Goal: Transaction & Acquisition: Purchase product/service

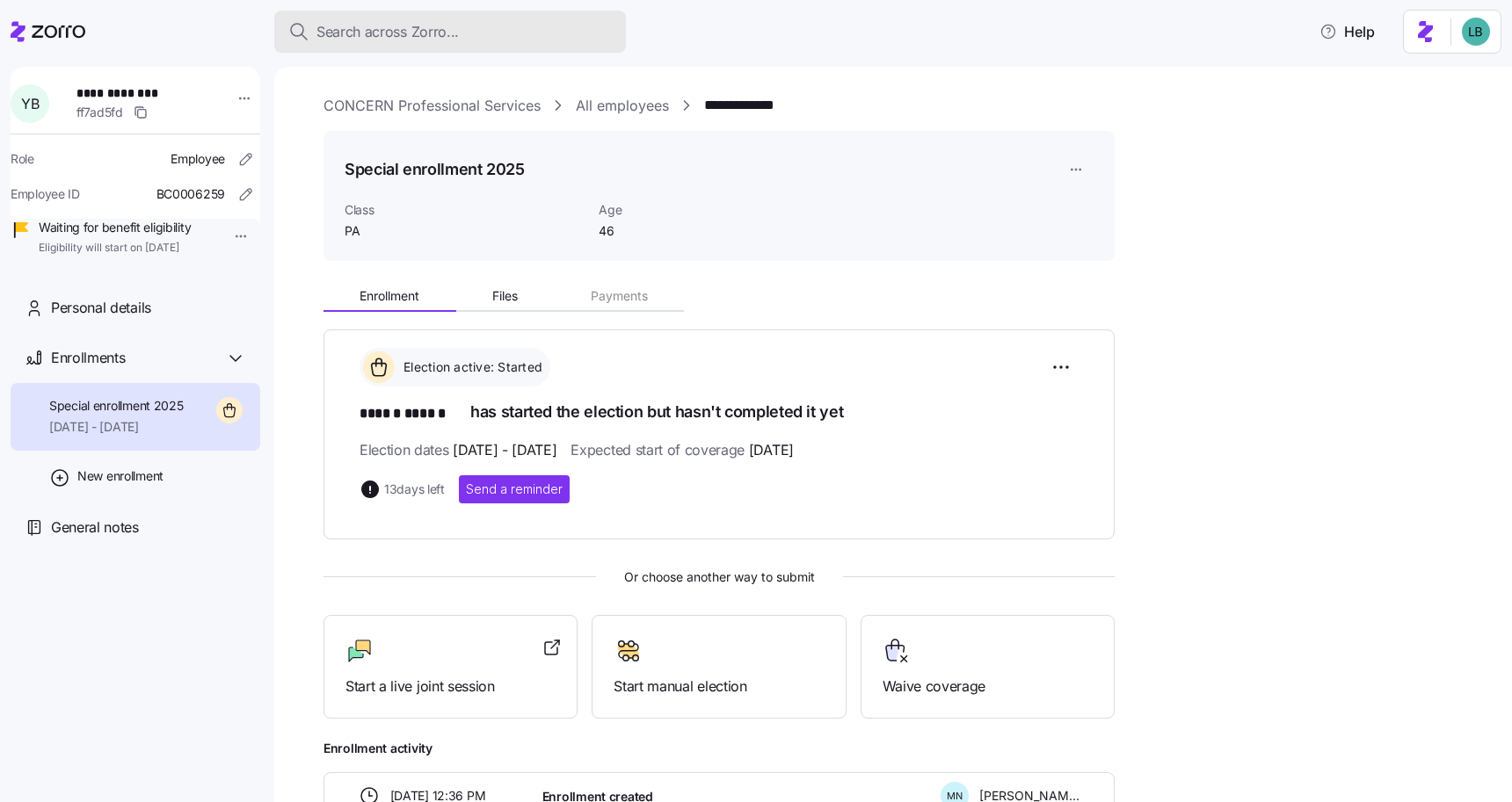
click at [351, 34] on span "Search across Zorro..." at bounding box center [388, 33] width 142 height 22
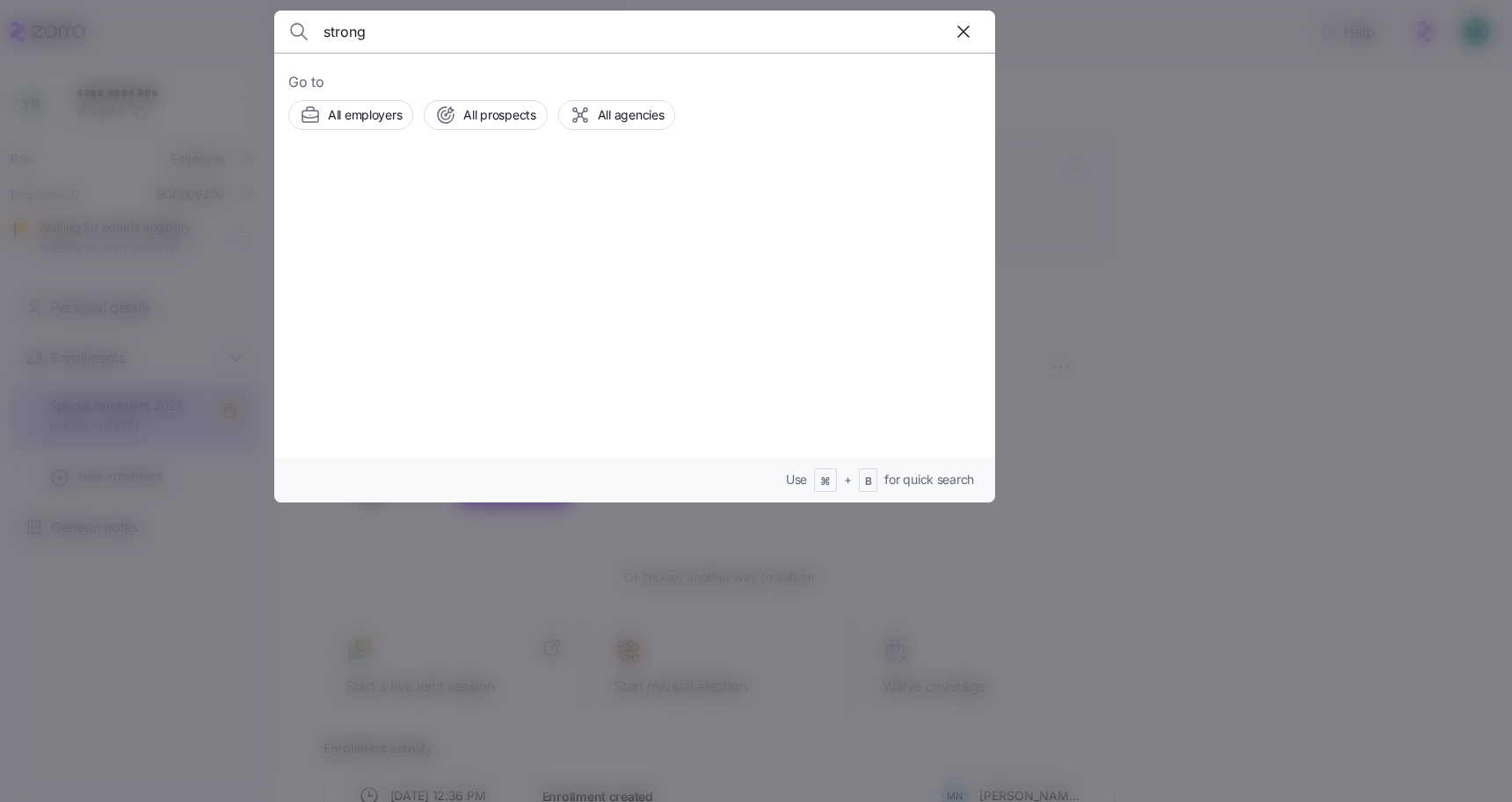
type input "strong"
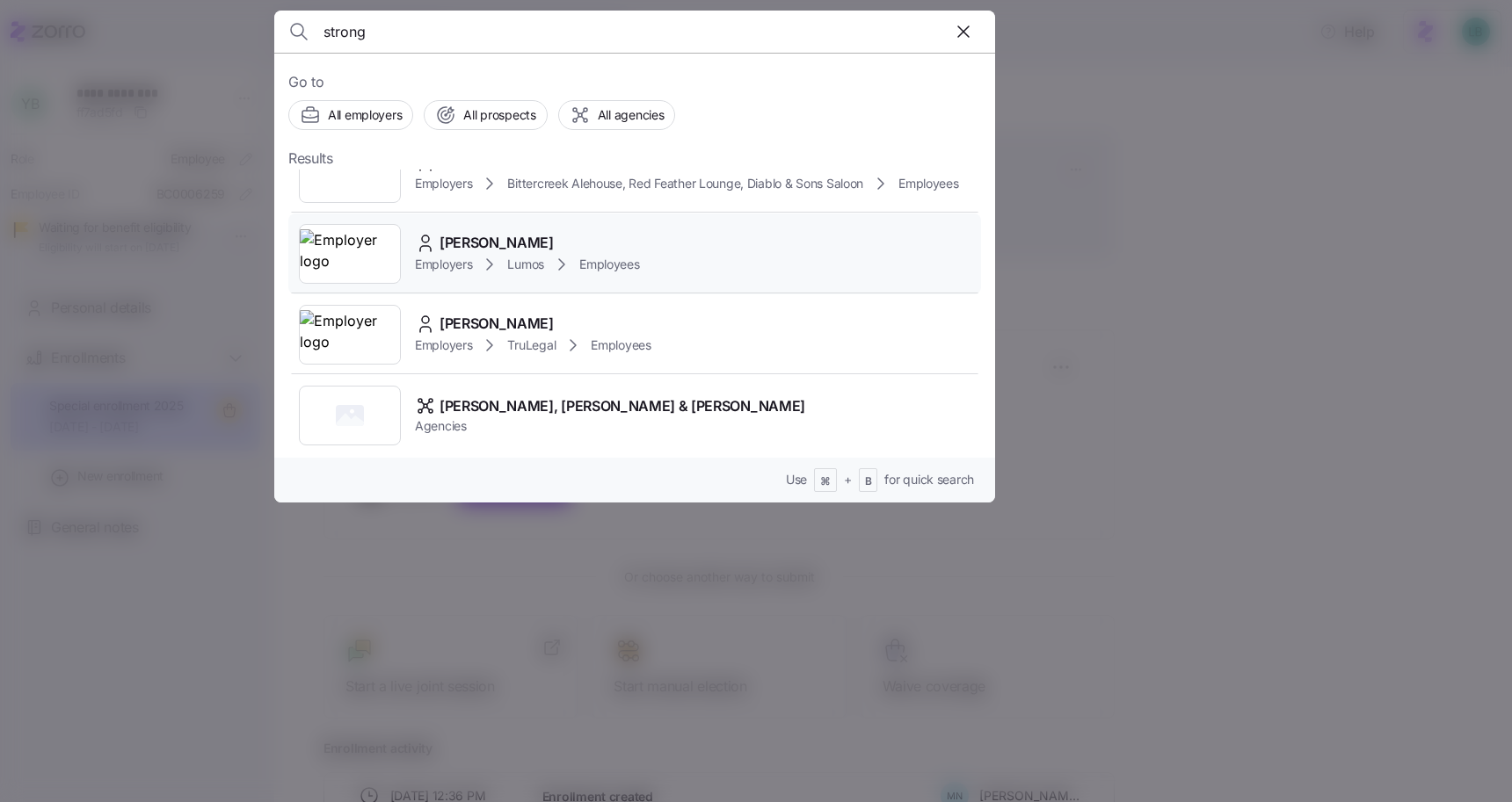
scroll to position [37, 0]
click at [490, 327] on span "Samantha L Strong" at bounding box center [497, 323] width 114 height 22
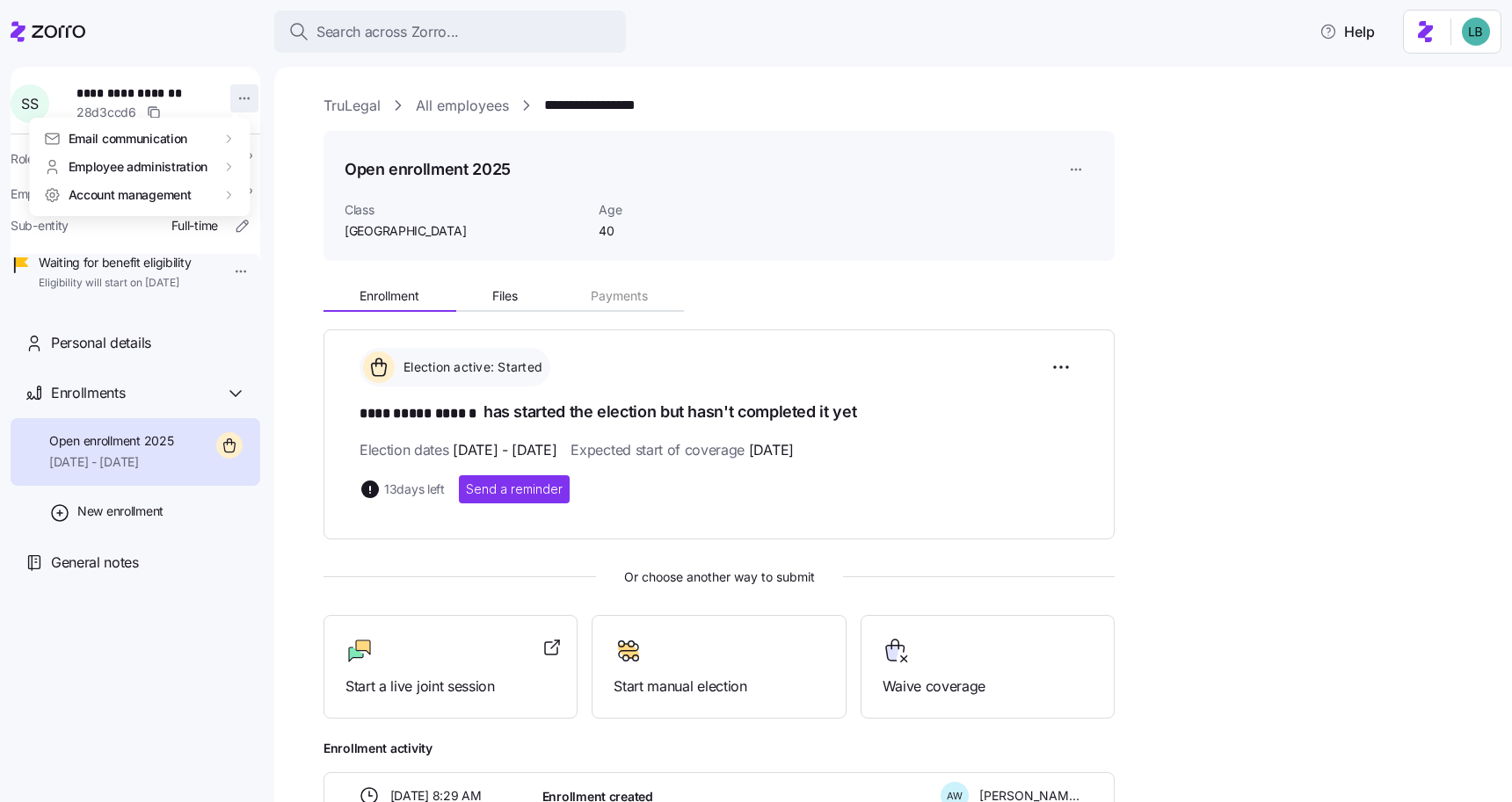
click at [237, 101] on html "**********" at bounding box center [756, 396] width 1512 height 792
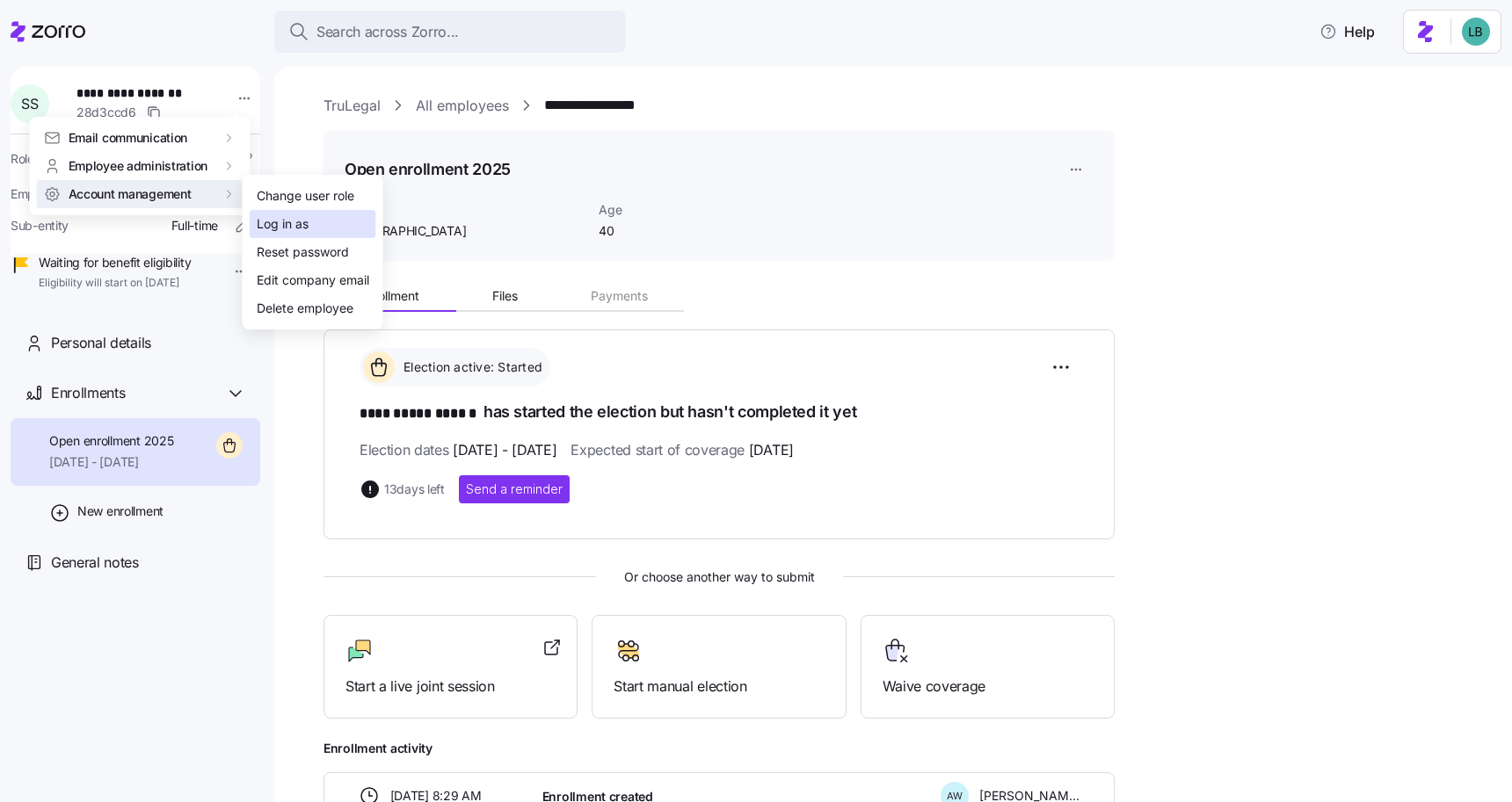
click at [288, 228] on div "Log in as" at bounding box center [283, 224] width 52 height 20
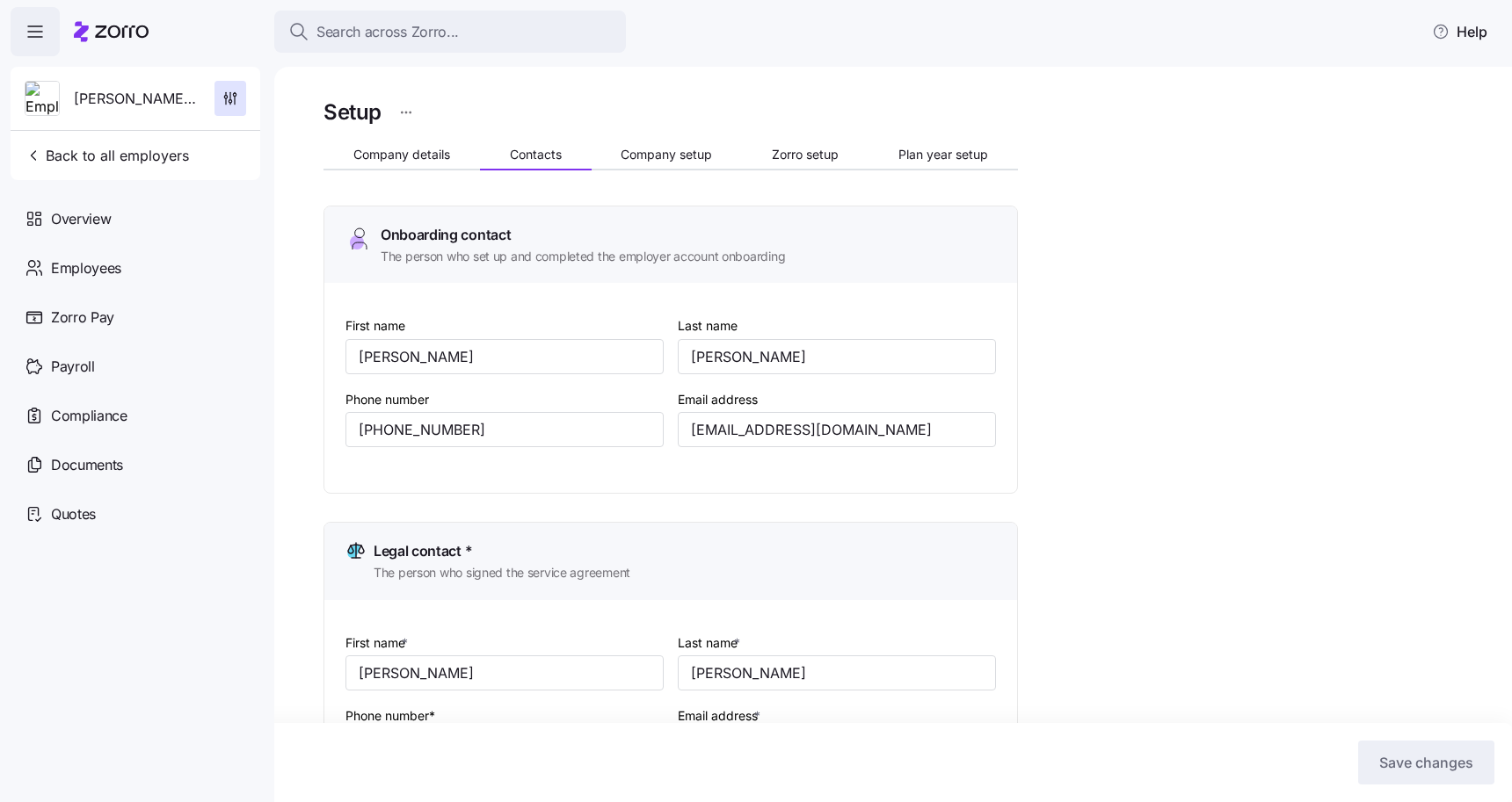
scroll to position [681, 0]
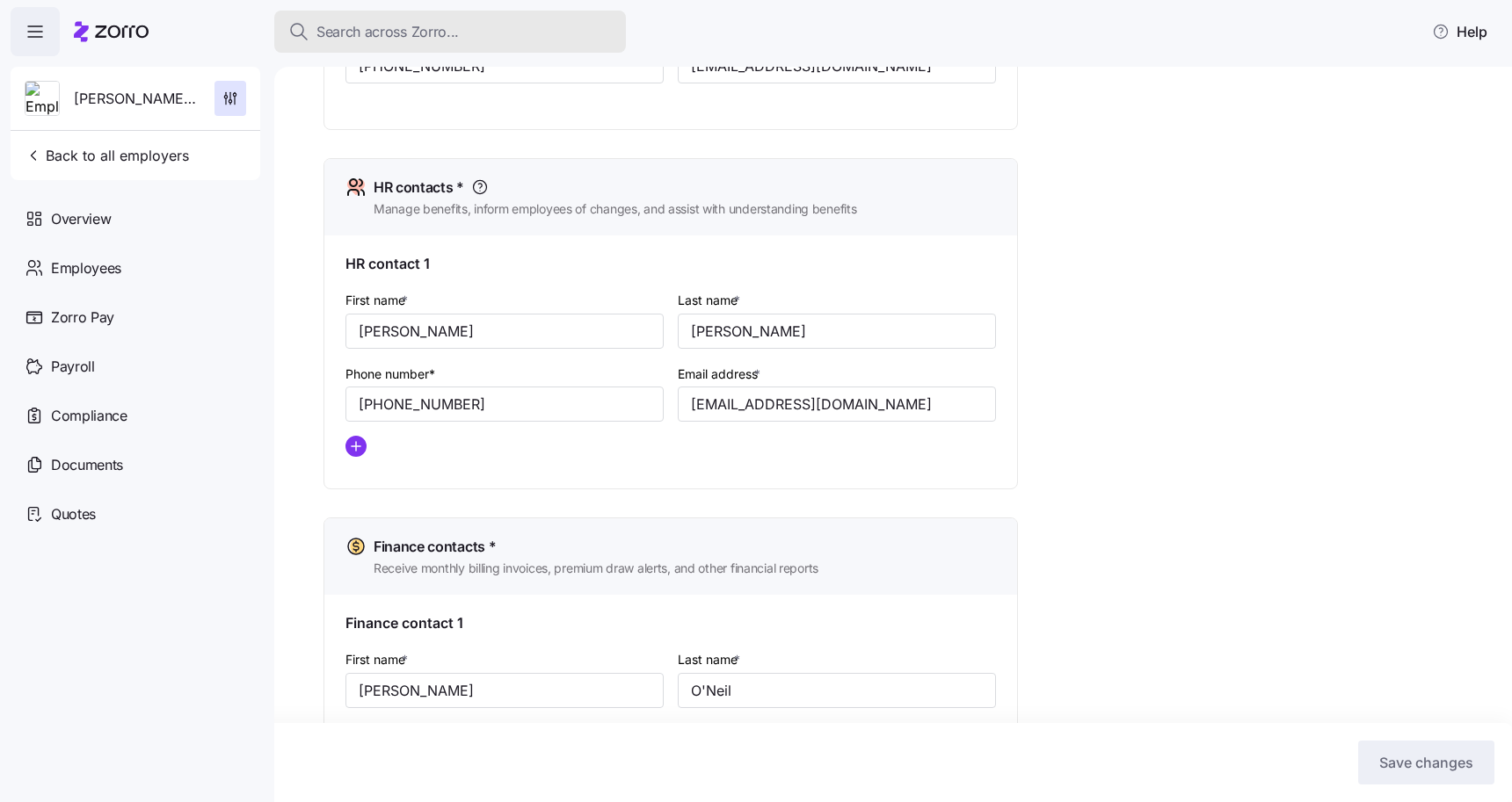
click at [351, 37] on span "Search across Zorro..." at bounding box center [388, 33] width 142 height 22
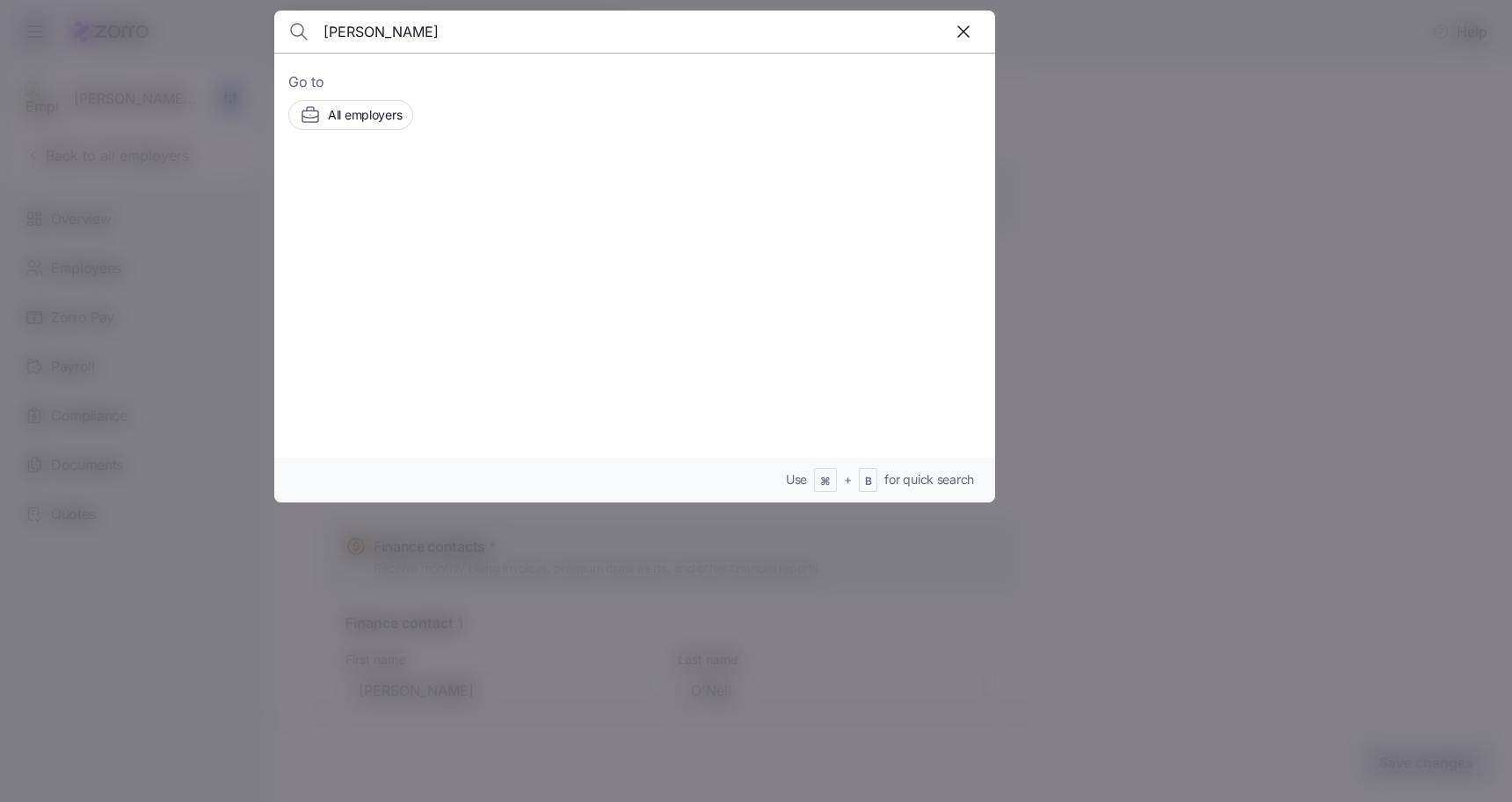
type input "[PERSON_NAME]"
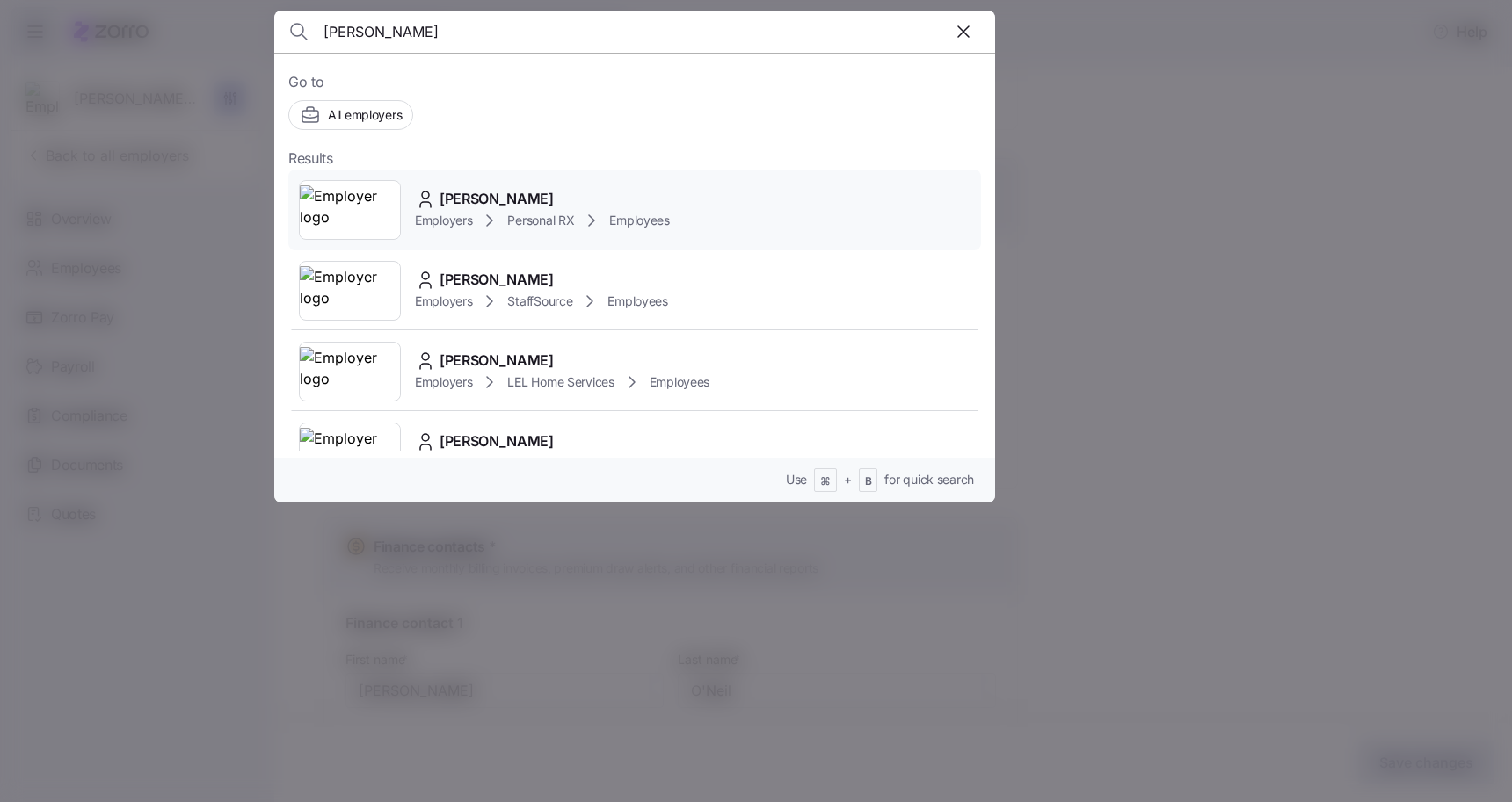
click at [509, 206] on span "[PERSON_NAME]" at bounding box center [497, 199] width 114 height 22
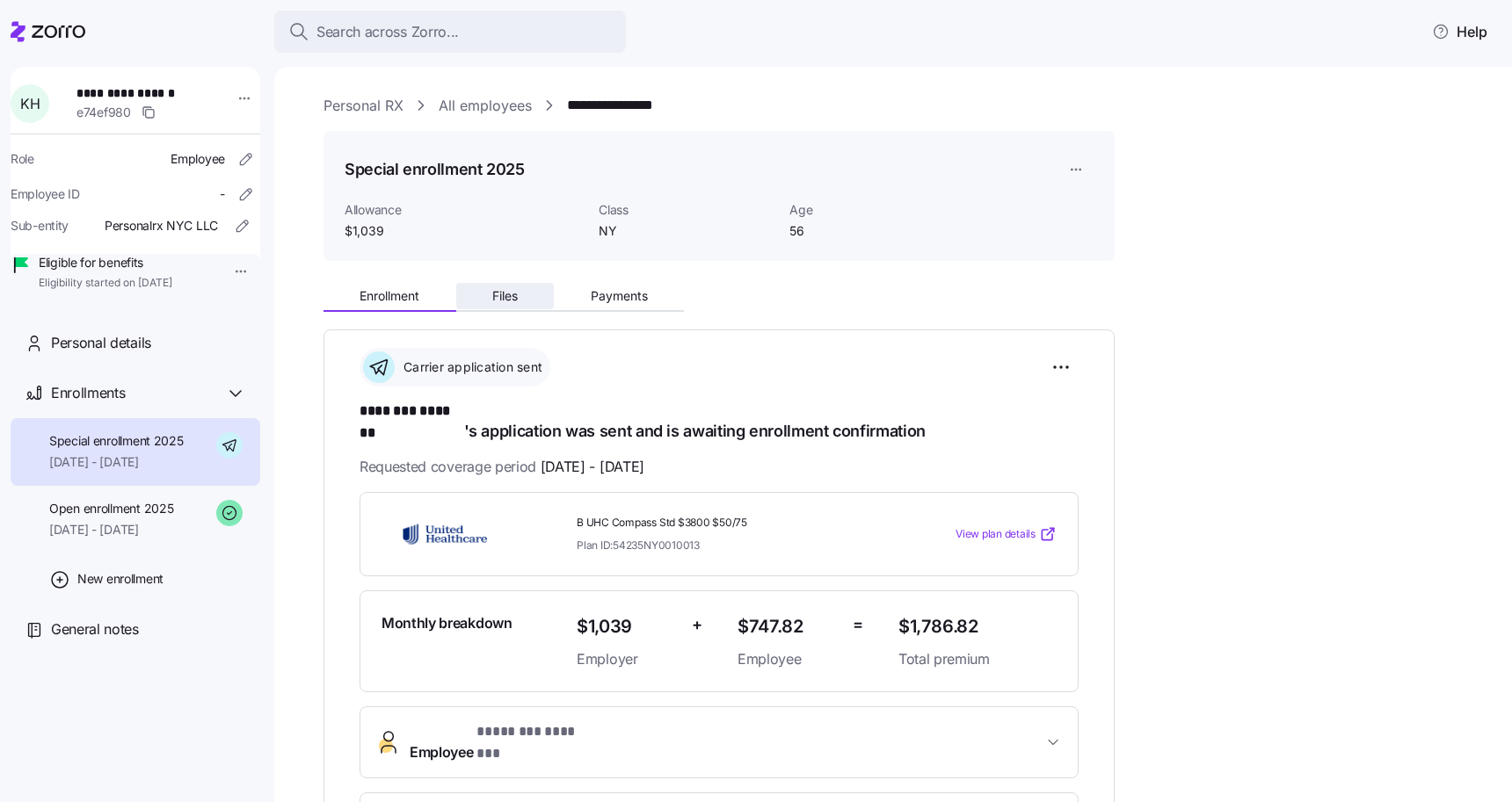
click at [509, 295] on span "Files" at bounding box center [504, 296] width 25 height 12
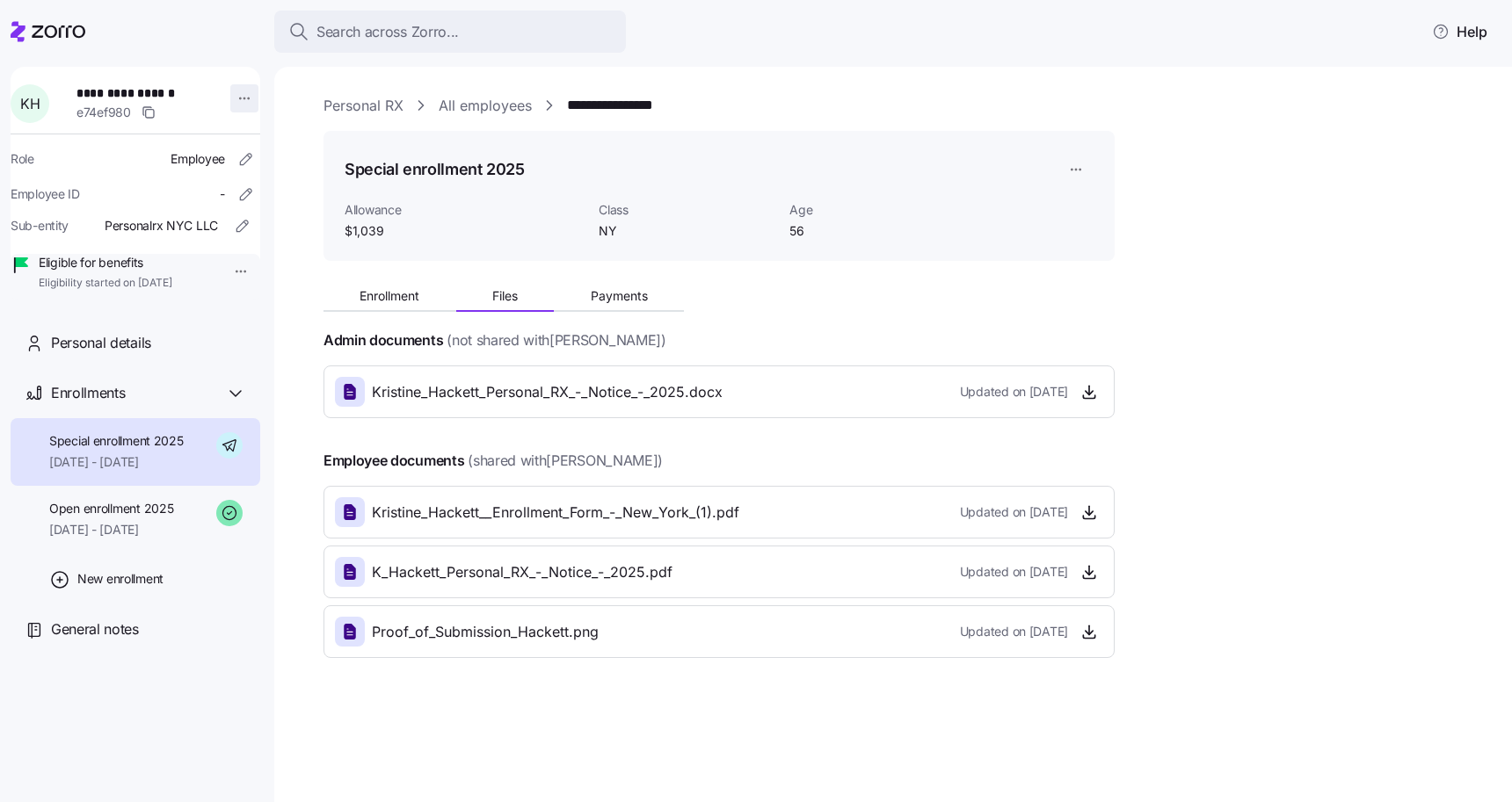
click at [234, 99] on html "**********" at bounding box center [756, 396] width 1512 height 792
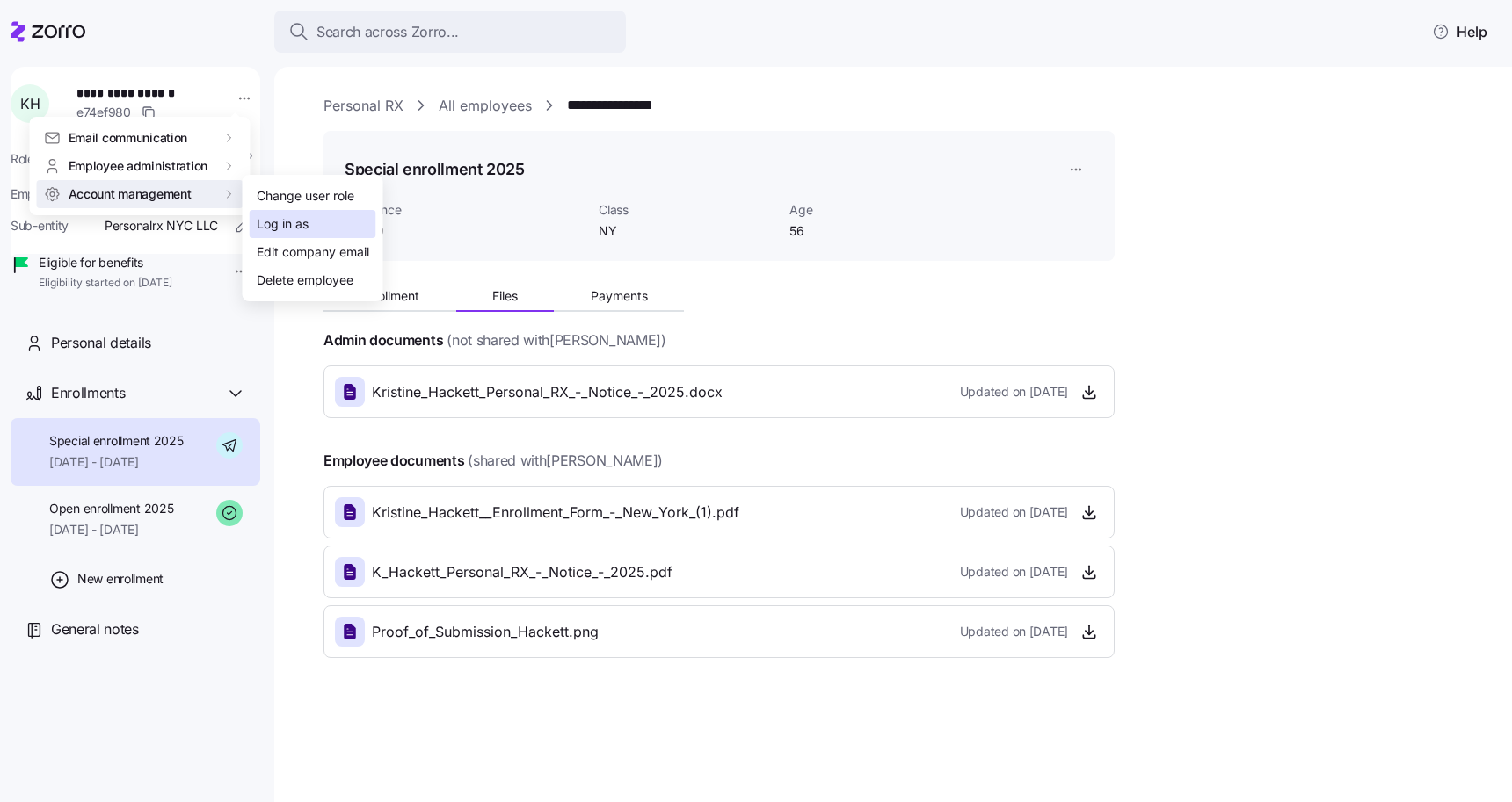
click at [274, 218] on div "Log in as" at bounding box center [283, 224] width 52 height 20
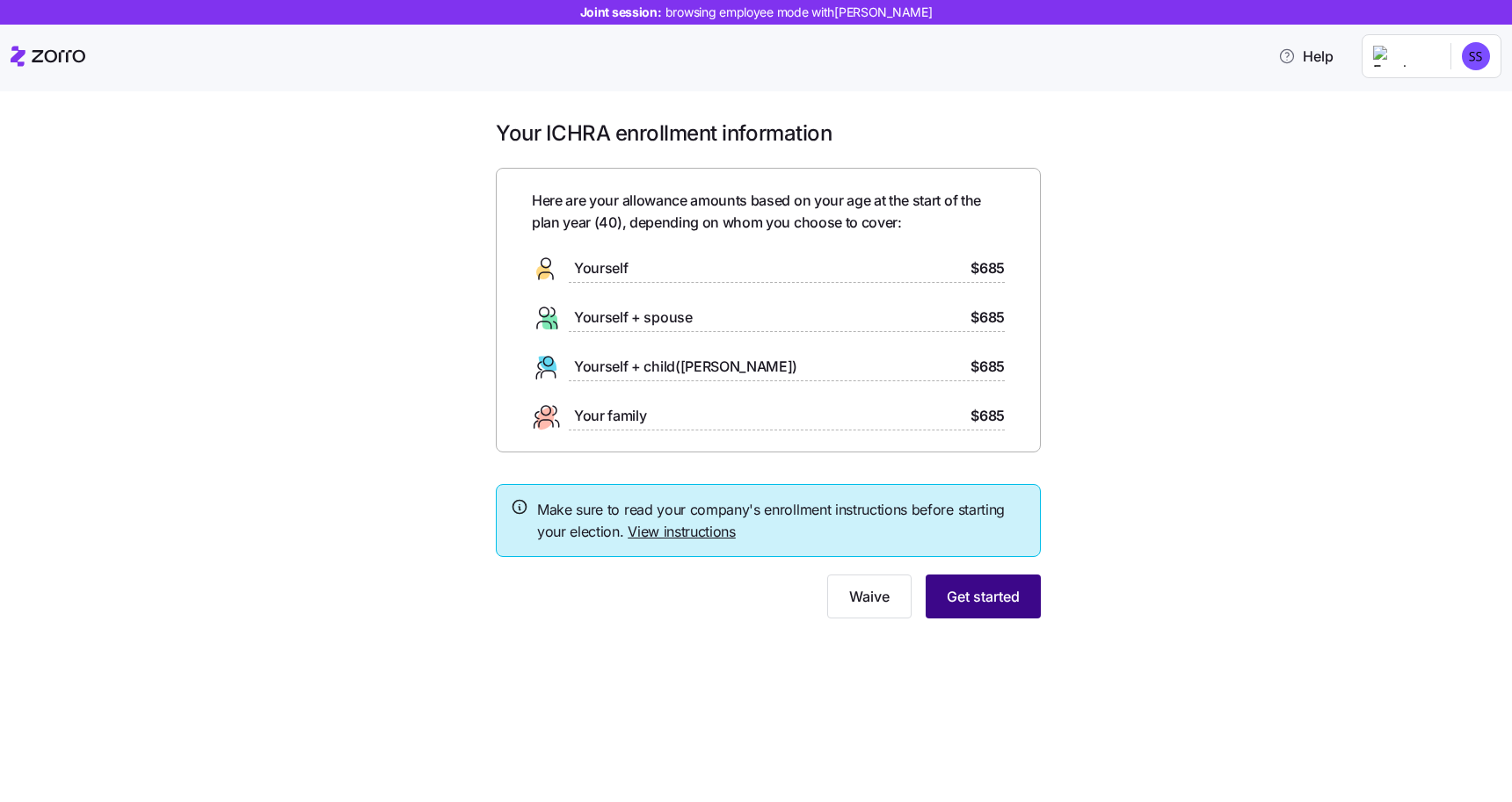
click at [983, 599] on span "Get started" at bounding box center [983, 597] width 73 height 21
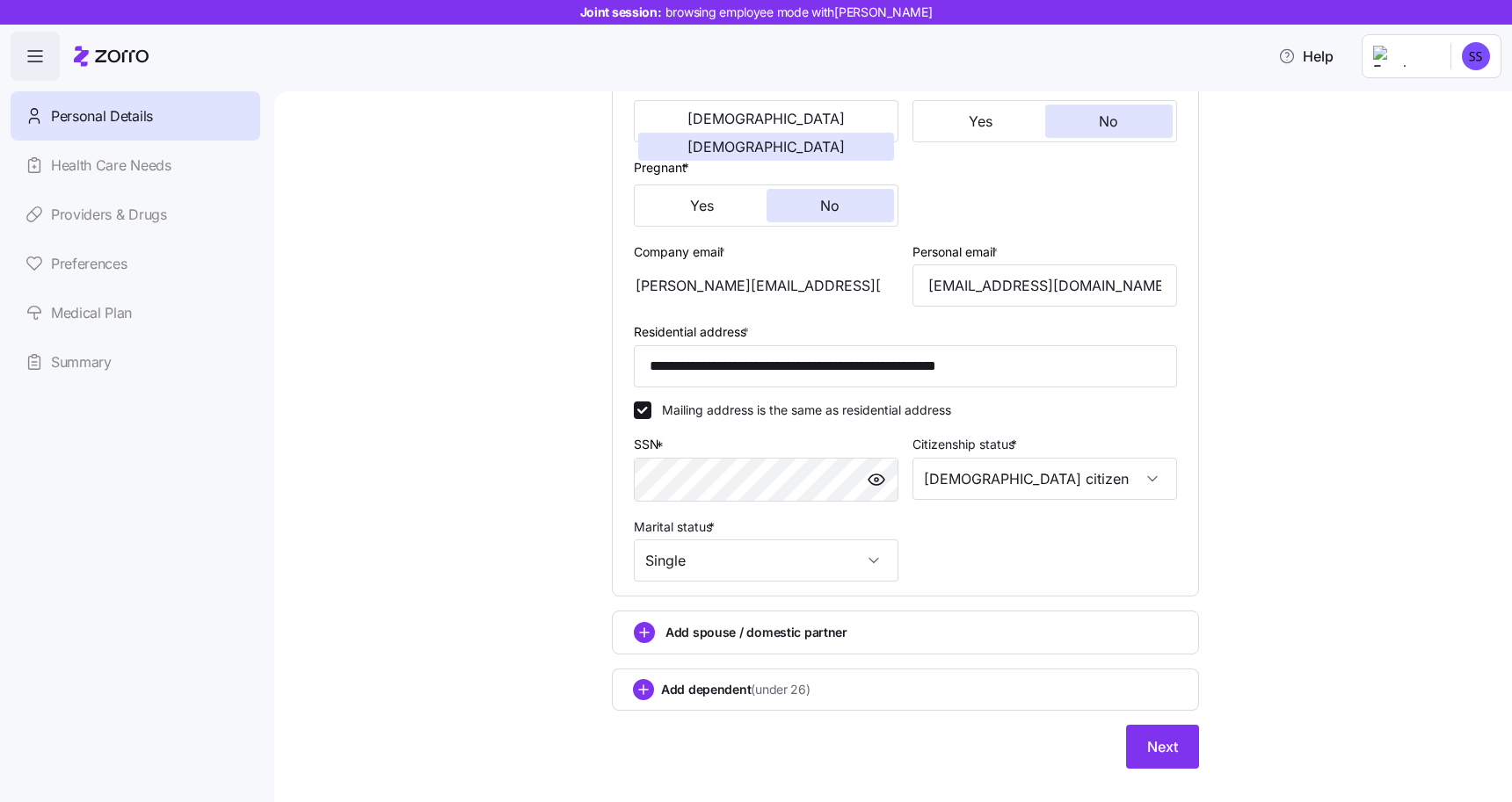
scroll to position [349, 0]
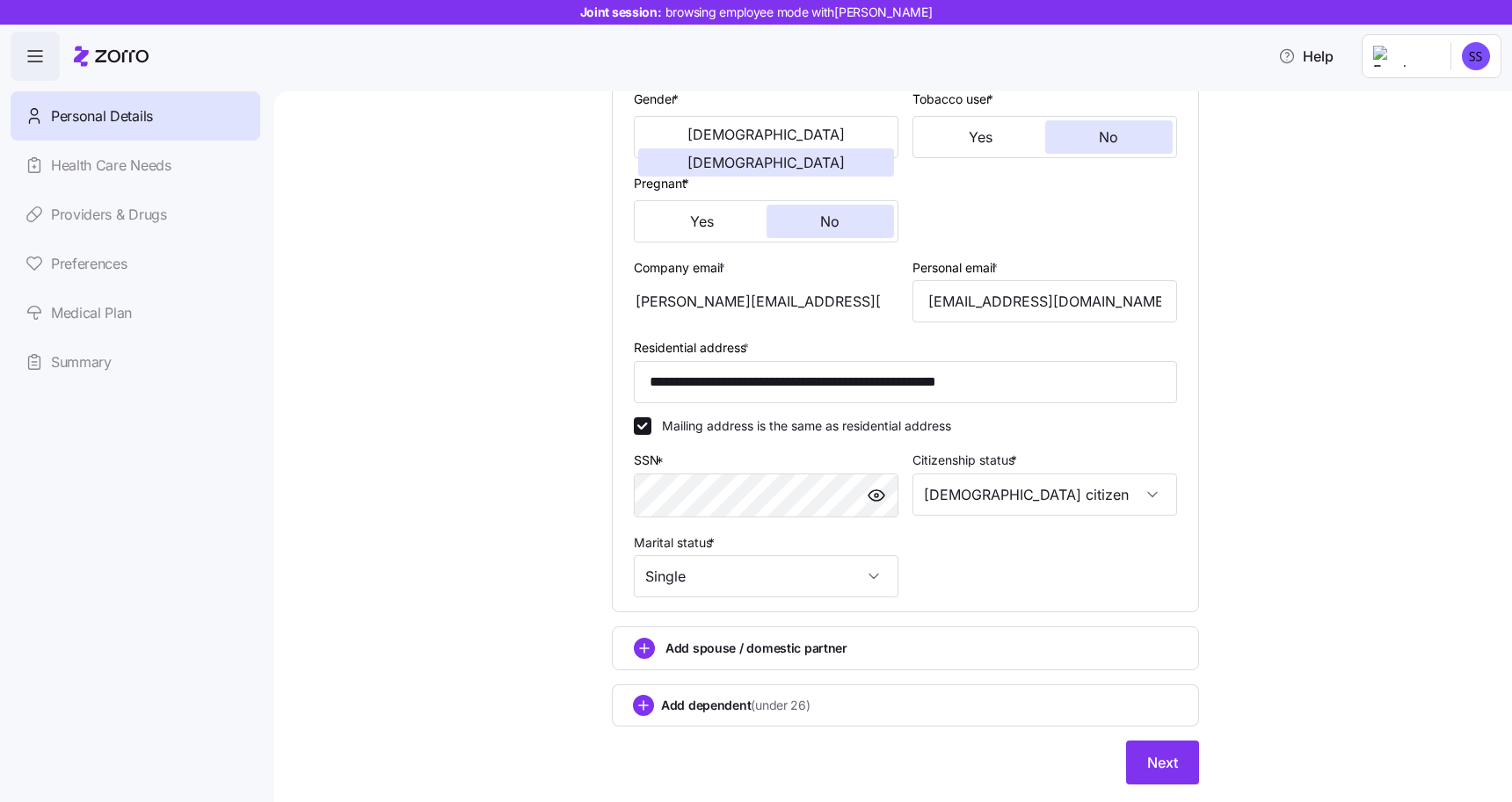
click at [888, 500] on span "button" at bounding box center [876, 496] width 26 height 26
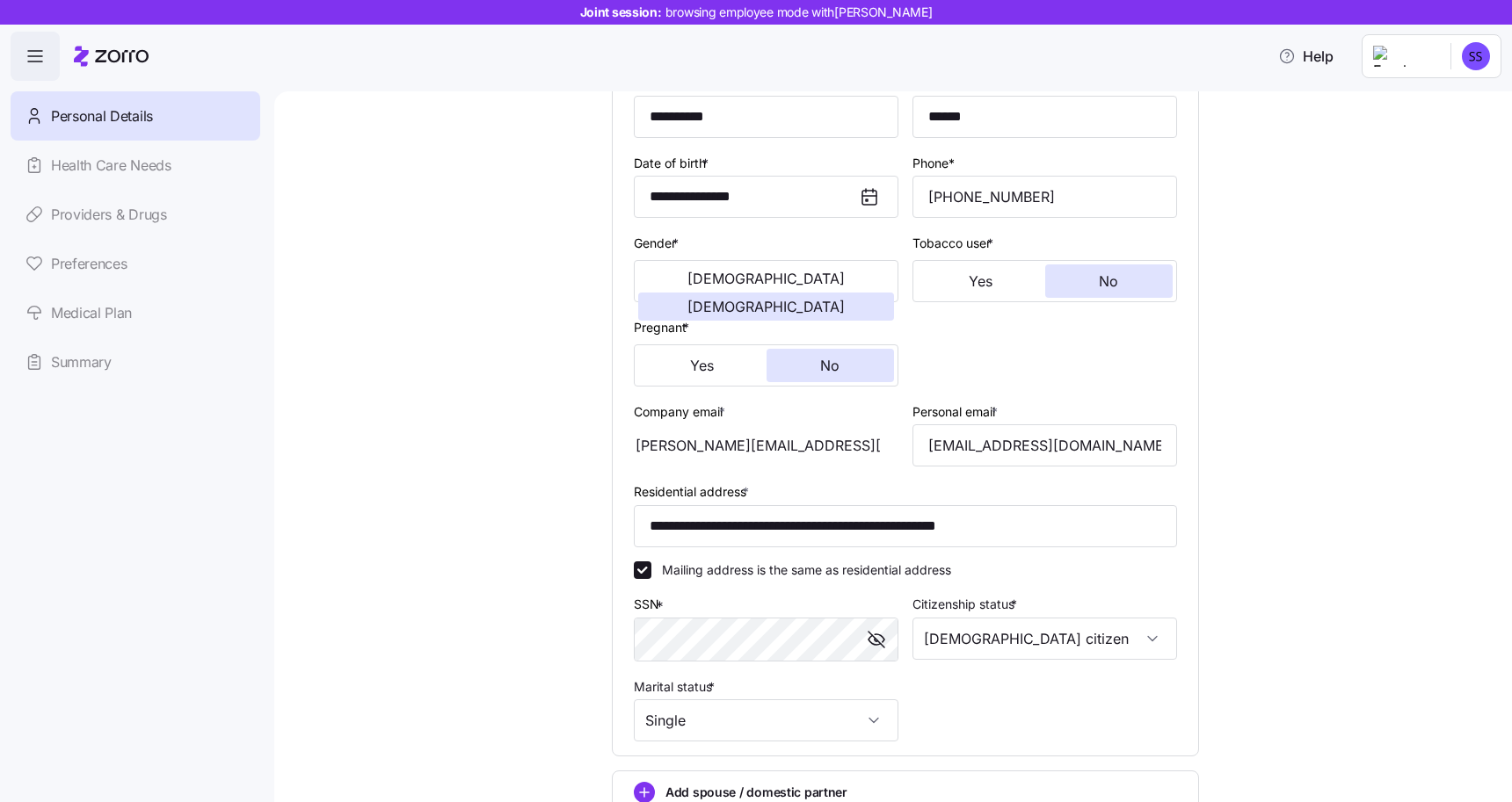
scroll to position [398, 0]
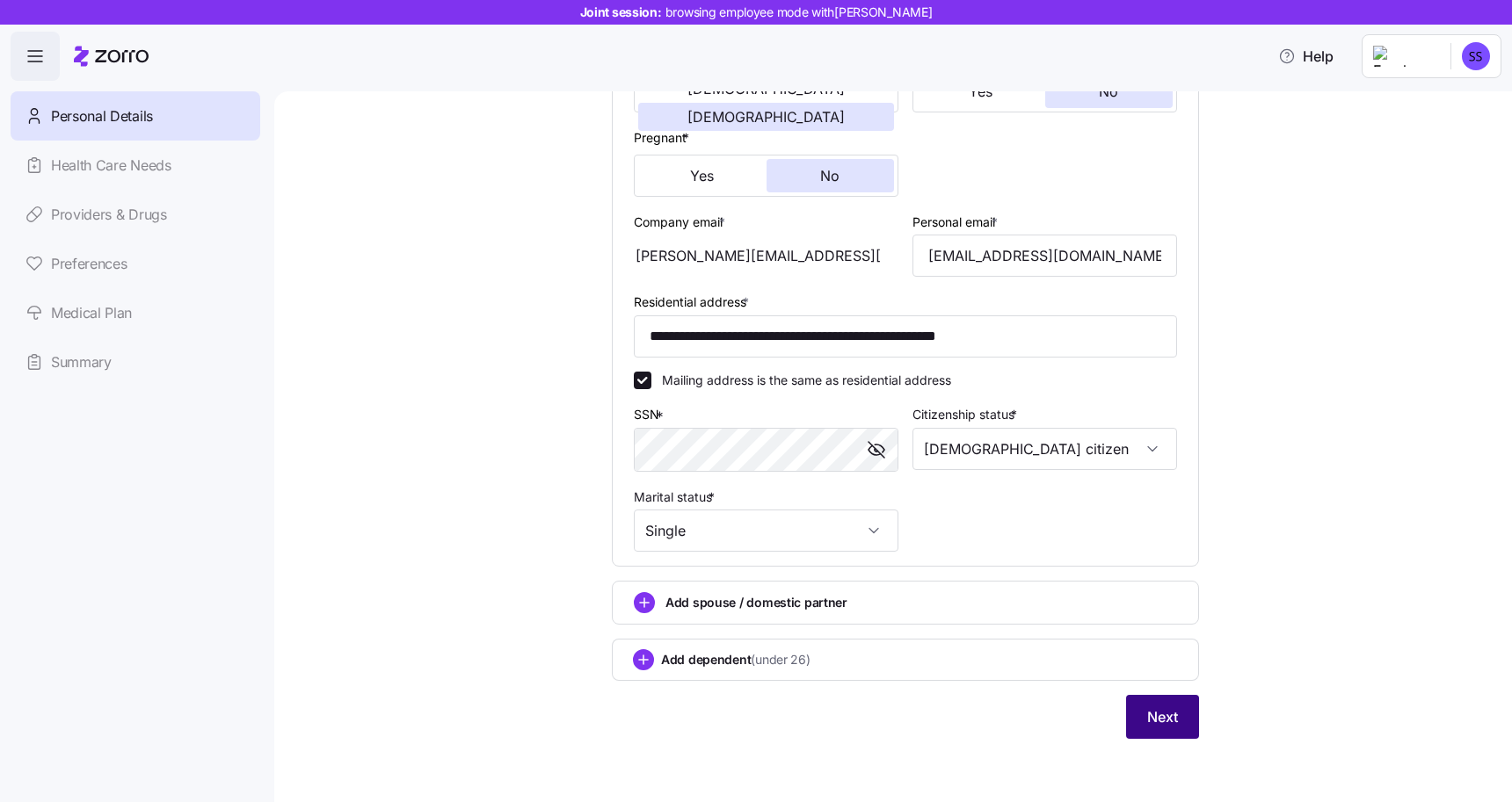
click at [1153, 723] on span "Next" at bounding box center [1162, 717] width 31 height 21
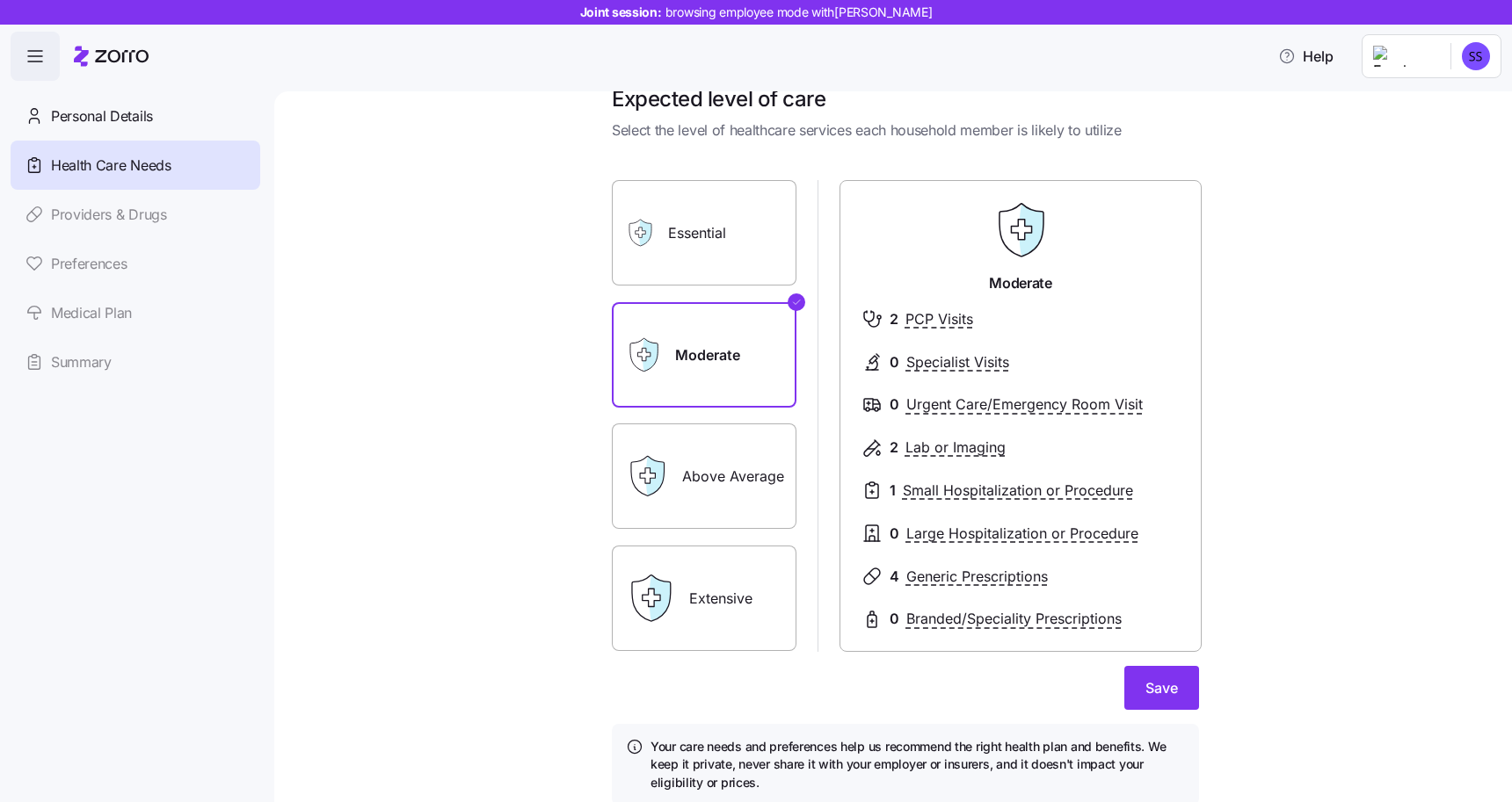
scroll to position [33, 0]
click at [701, 606] on label "Extensive" at bounding box center [704, 599] width 185 height 106
click at [0, 0] on input "Extensive" at bounding box center [0, 0] width 0 height 0
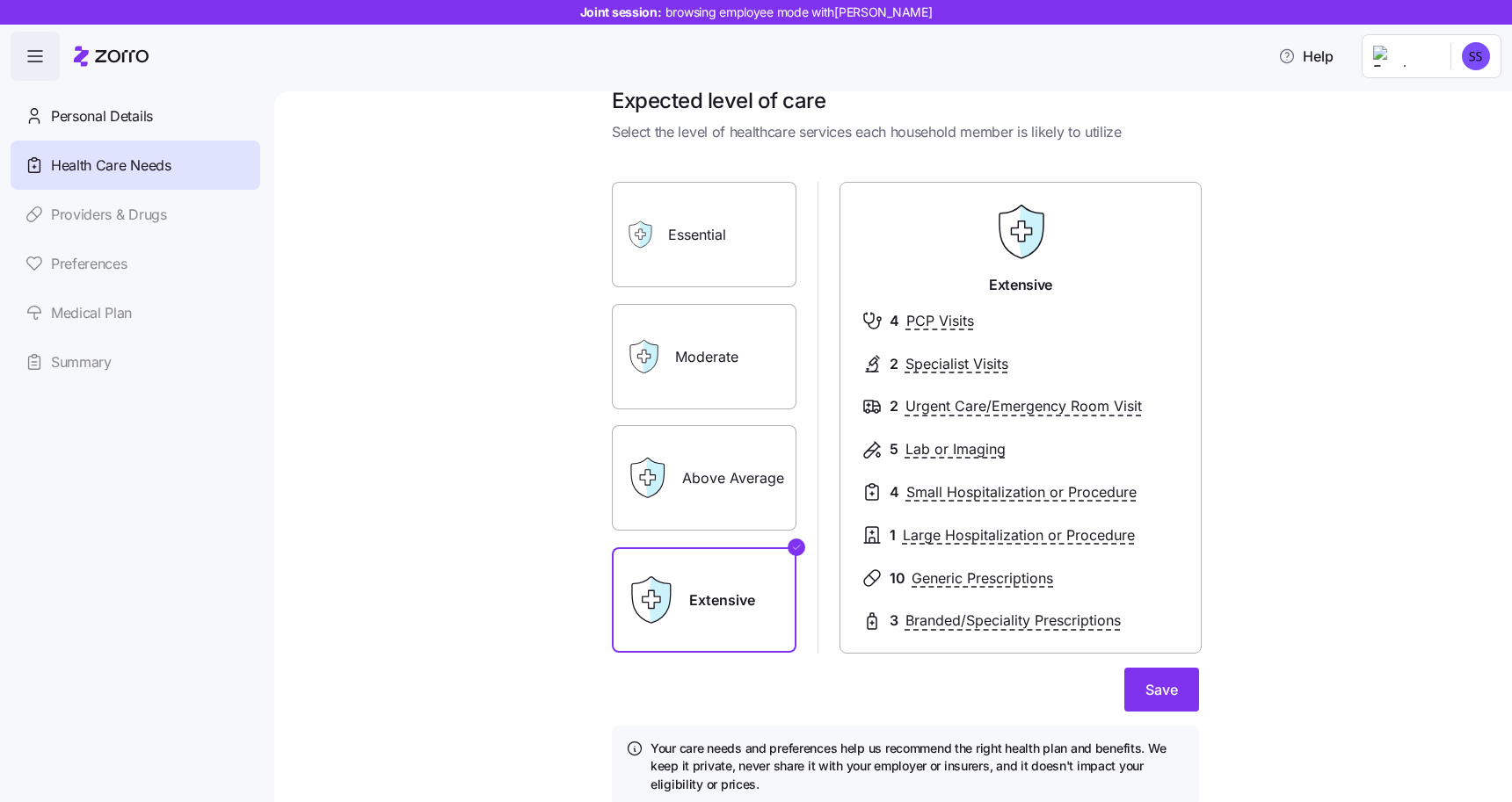
click at [699, 470] on label "Above Average" at bounding box center [704, 478] width 185 height 106
click at [0, 0] on input "Above Average" at bounding box center [0, 0] width 0 height 0
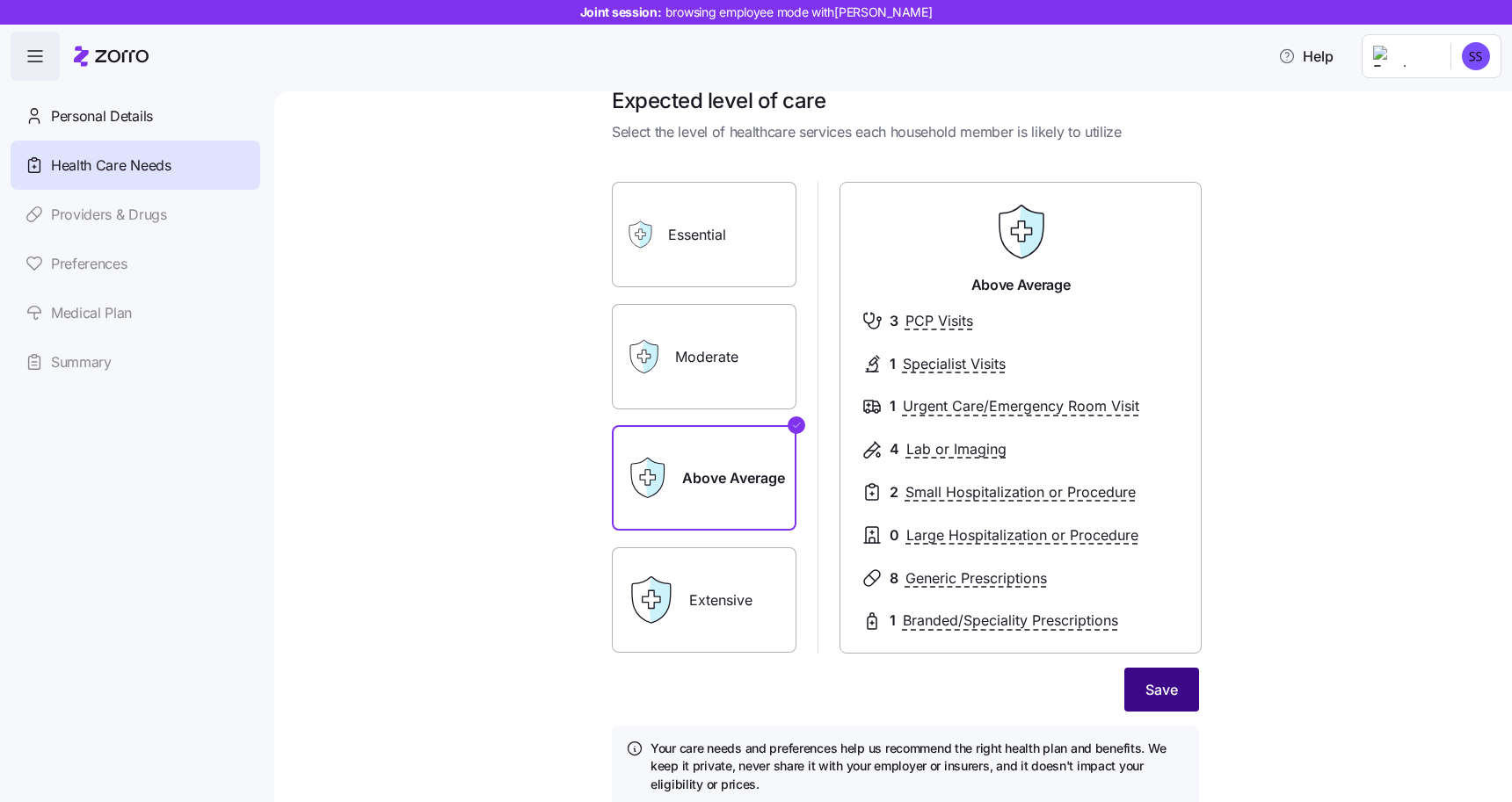
click at [1163, 694] on span "Save" at bounding box center [1161, 690] width 33 height 21
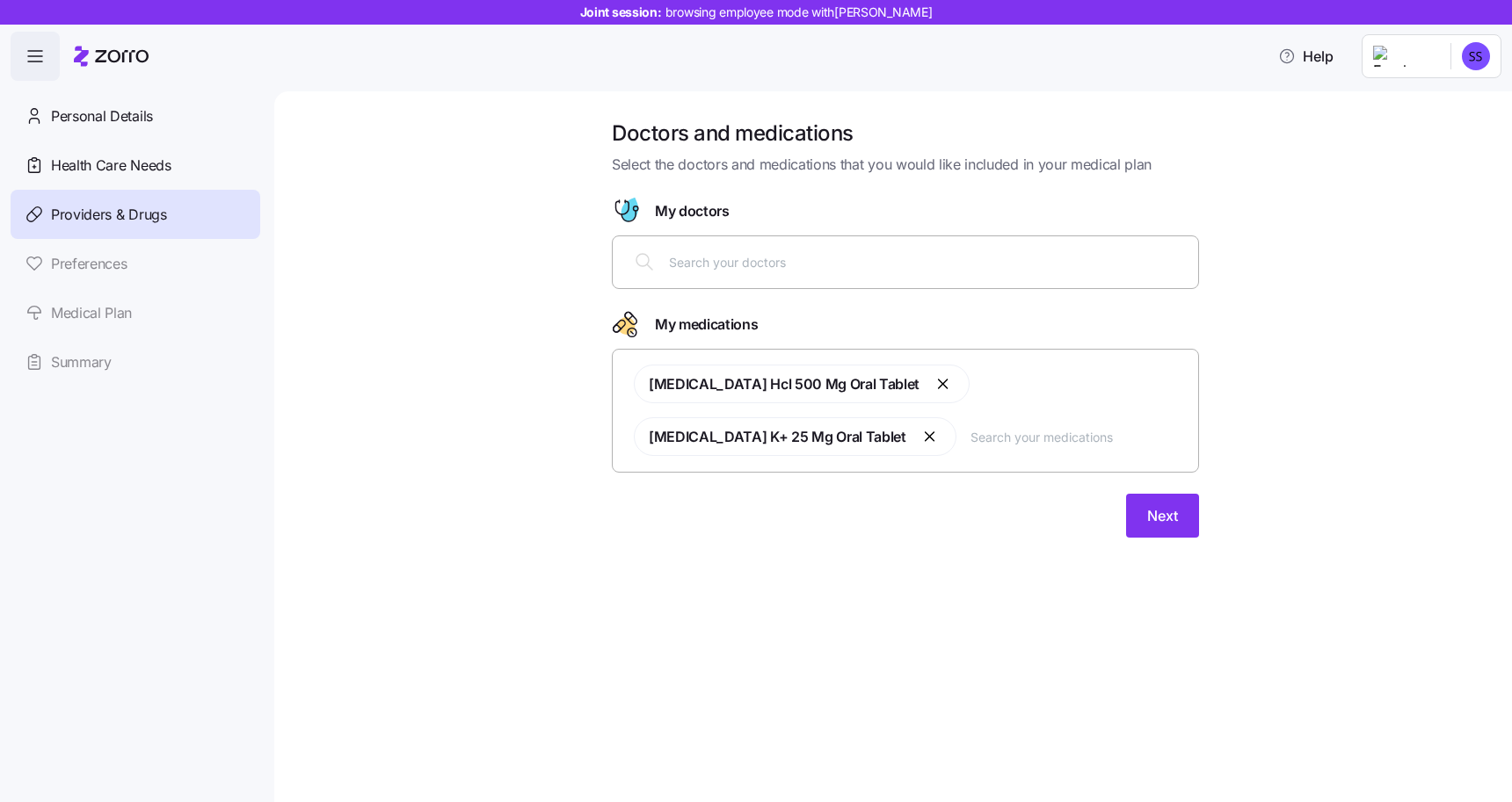
click at [970, 433] on input "text" at bounding box center [1079, 436] width 217 height 20
click at [1160, 523] on span "Next" at bounding box center [1162, 515] width 31 height 21
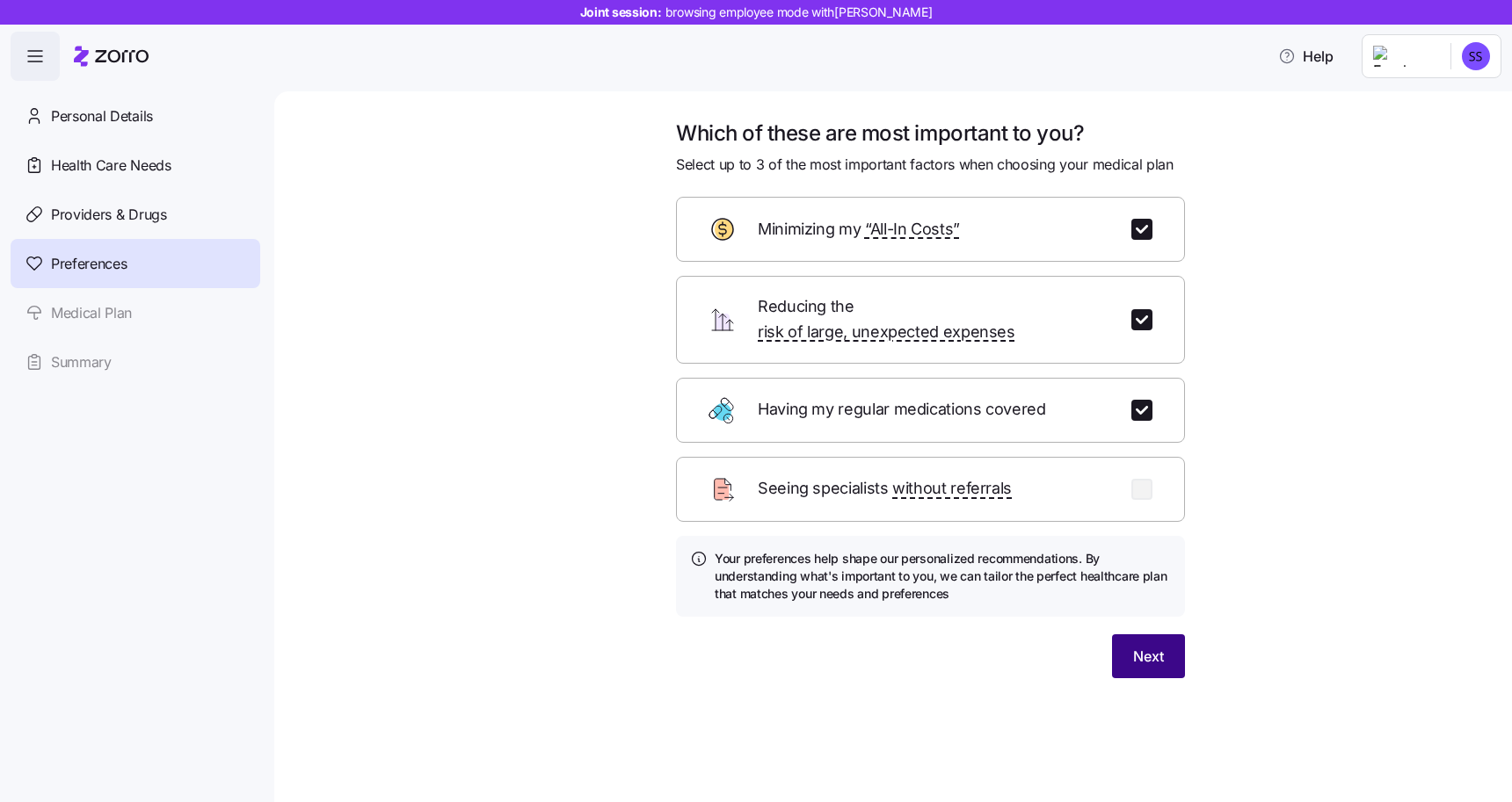
click at [1157, 646] on span "Next" at bounding box center [1148, 656] width 31 height 21
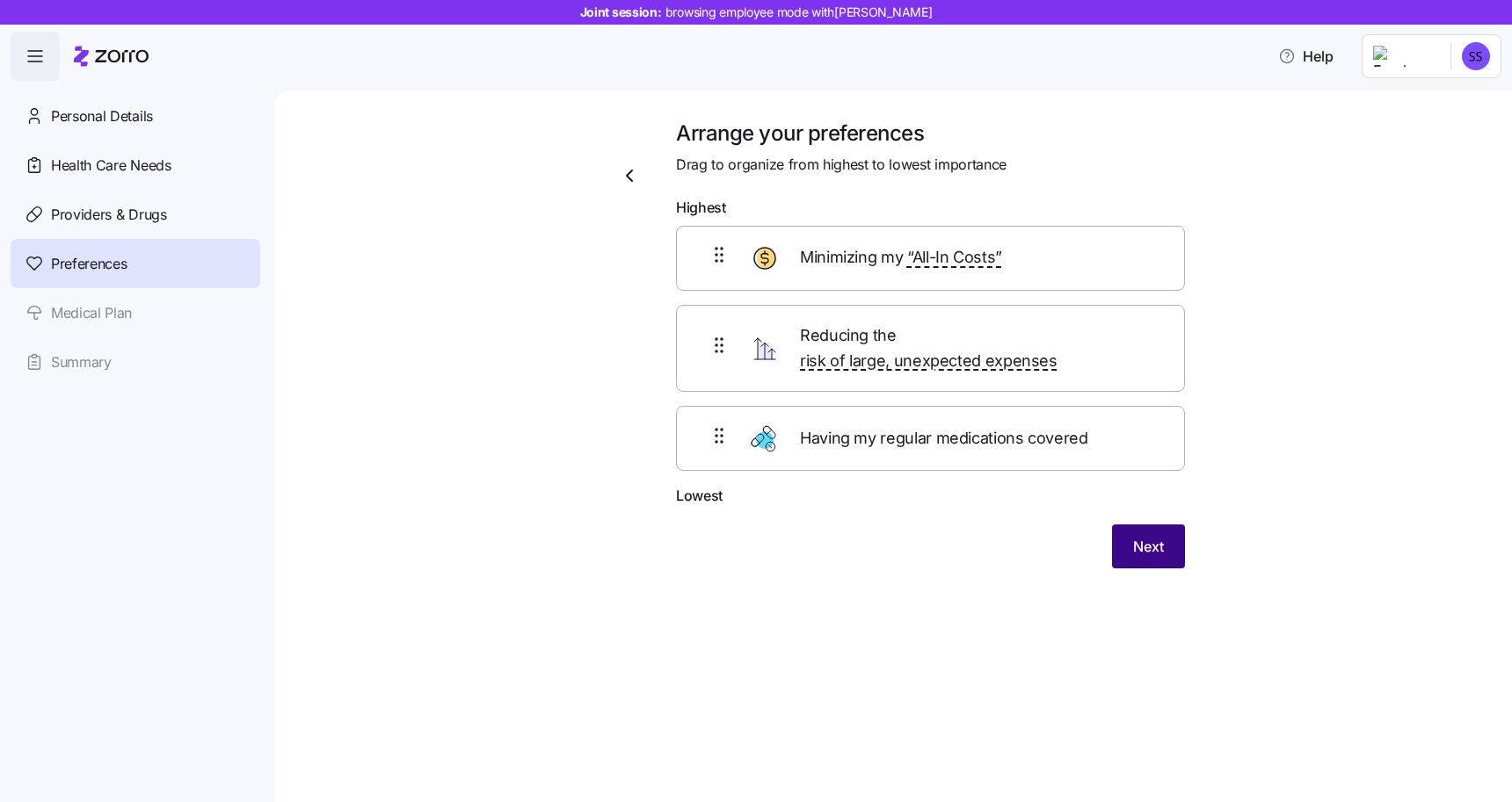
click at [1158, 536] on span "Next" at bounding box center [1148, 546] width 31 height 21
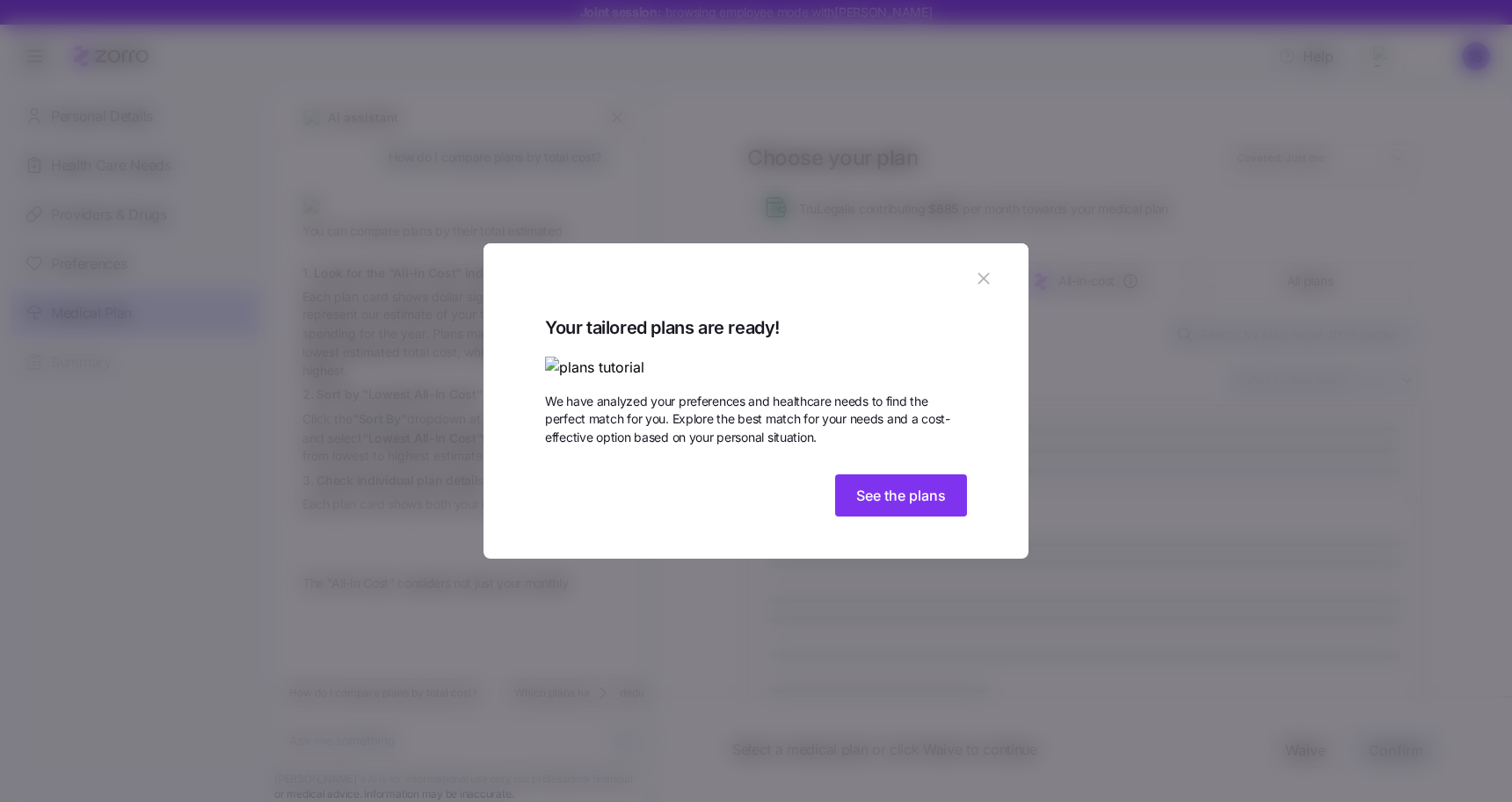
scroll to position [98, 0]
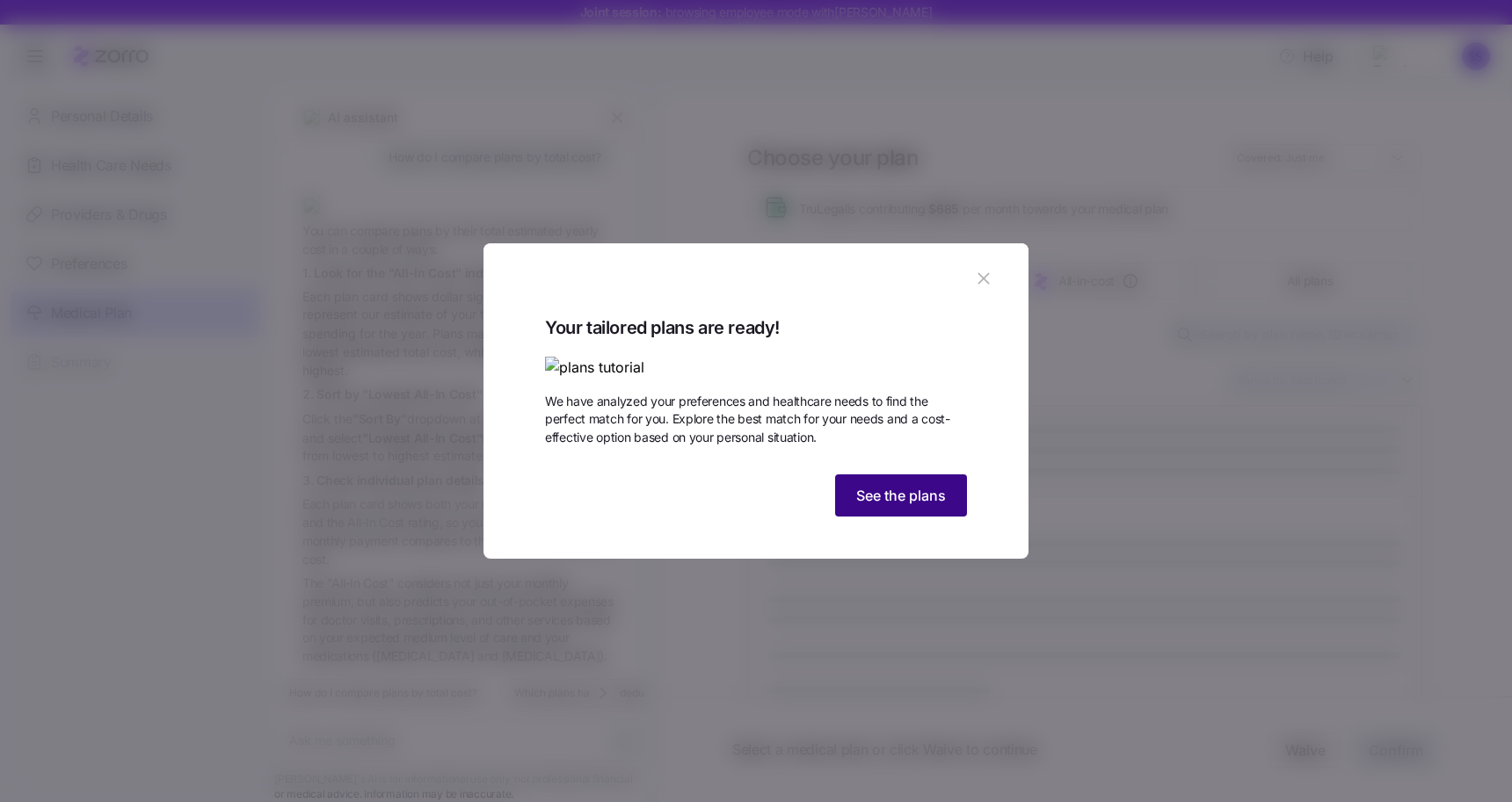
click at [903, 516] on button "See the plans" at bounding box center [900, 495] width 132 height 42
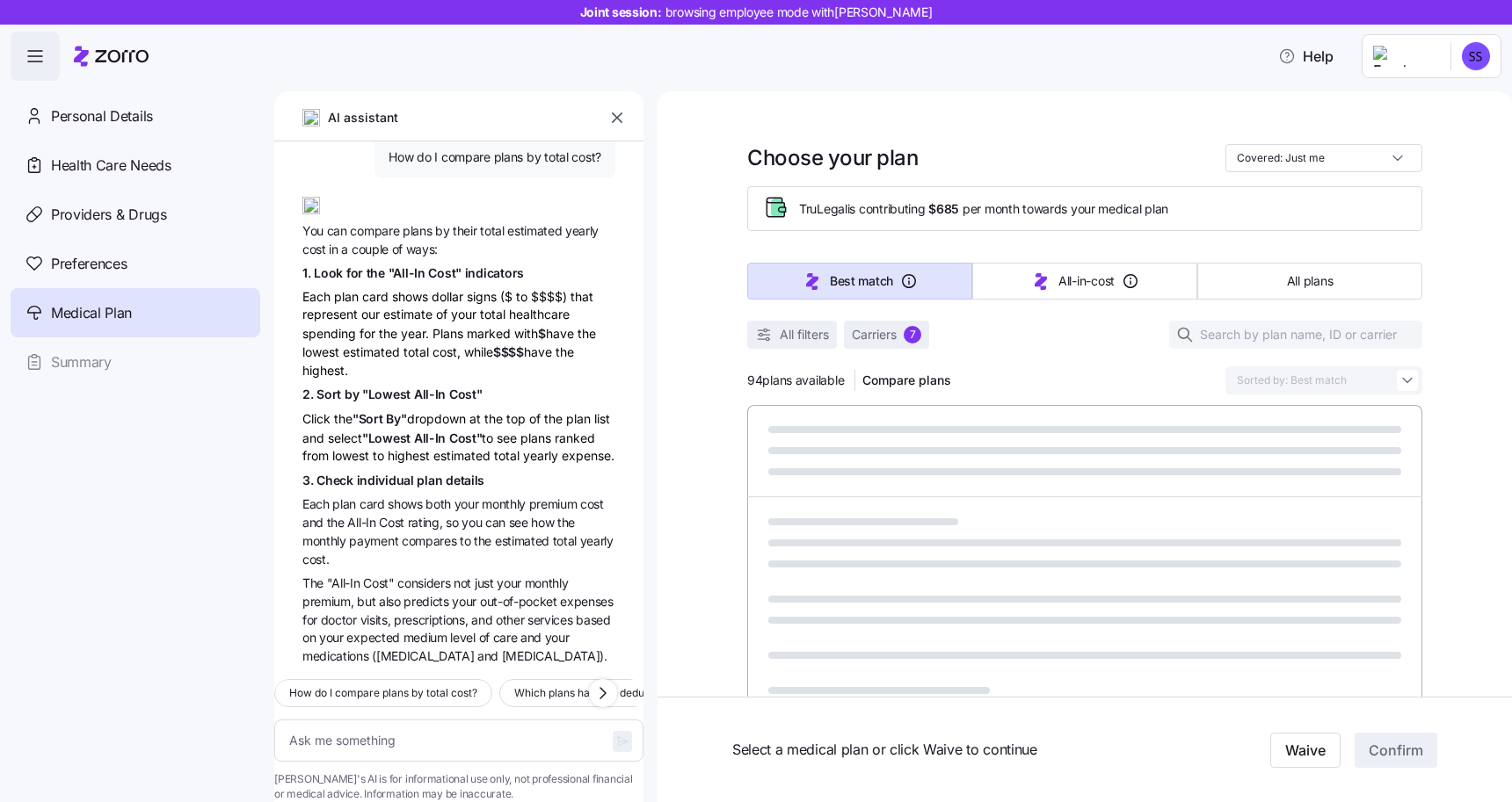
type textarea "x"
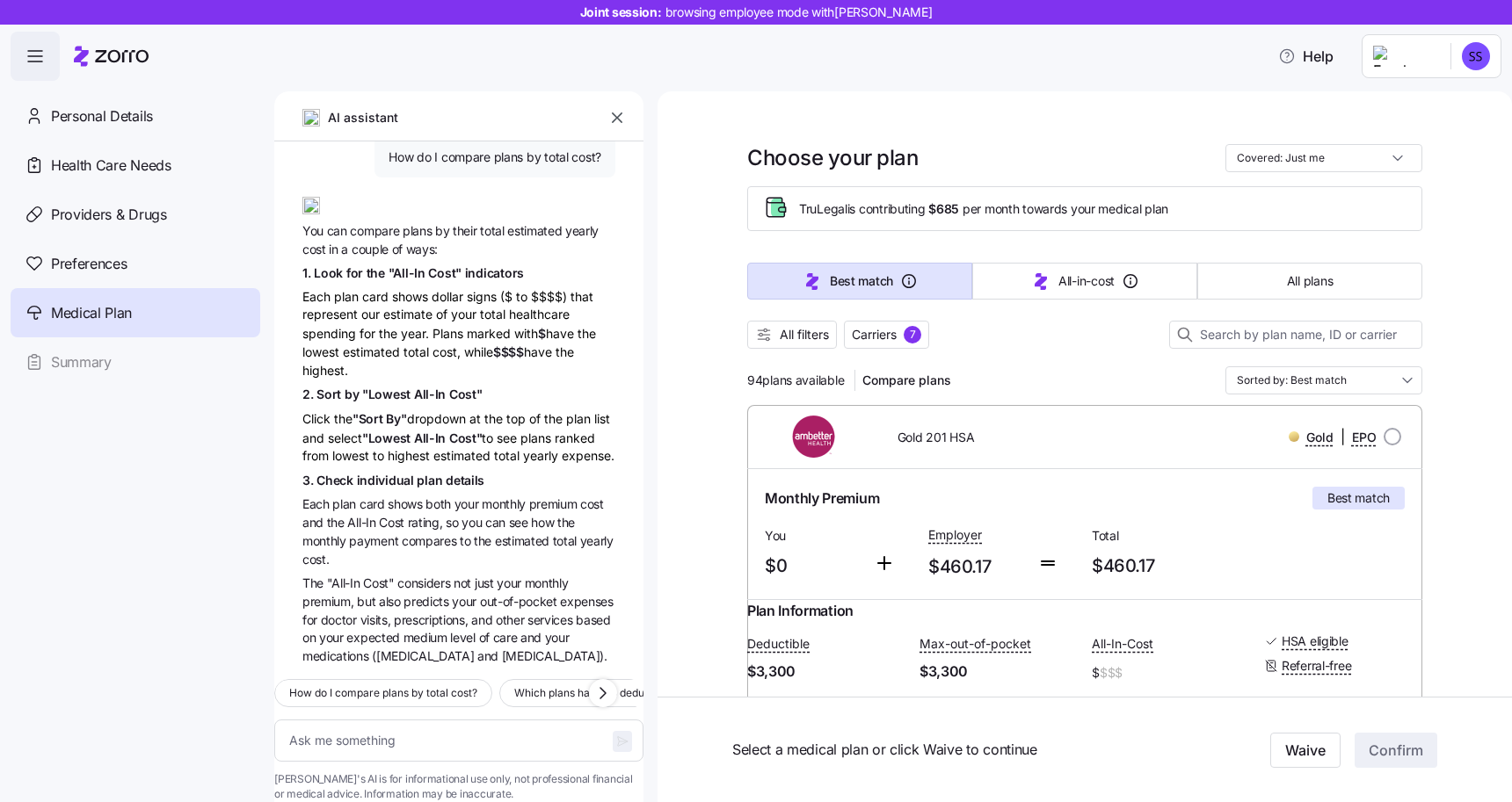
click at [615, 117] on icon "button" at bounding box center [616, 117] width 10 height 10
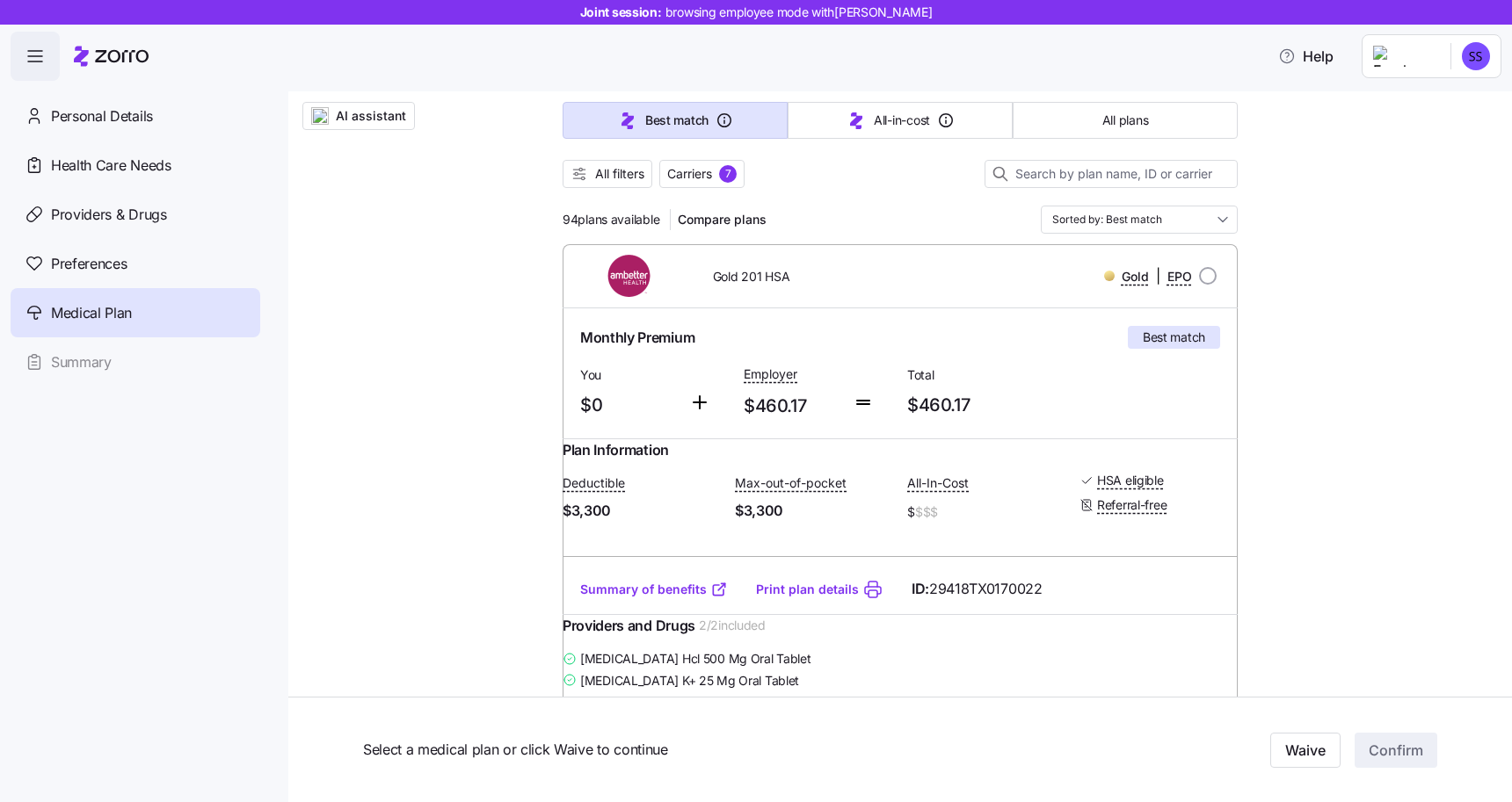
scroll to position [167, 0]
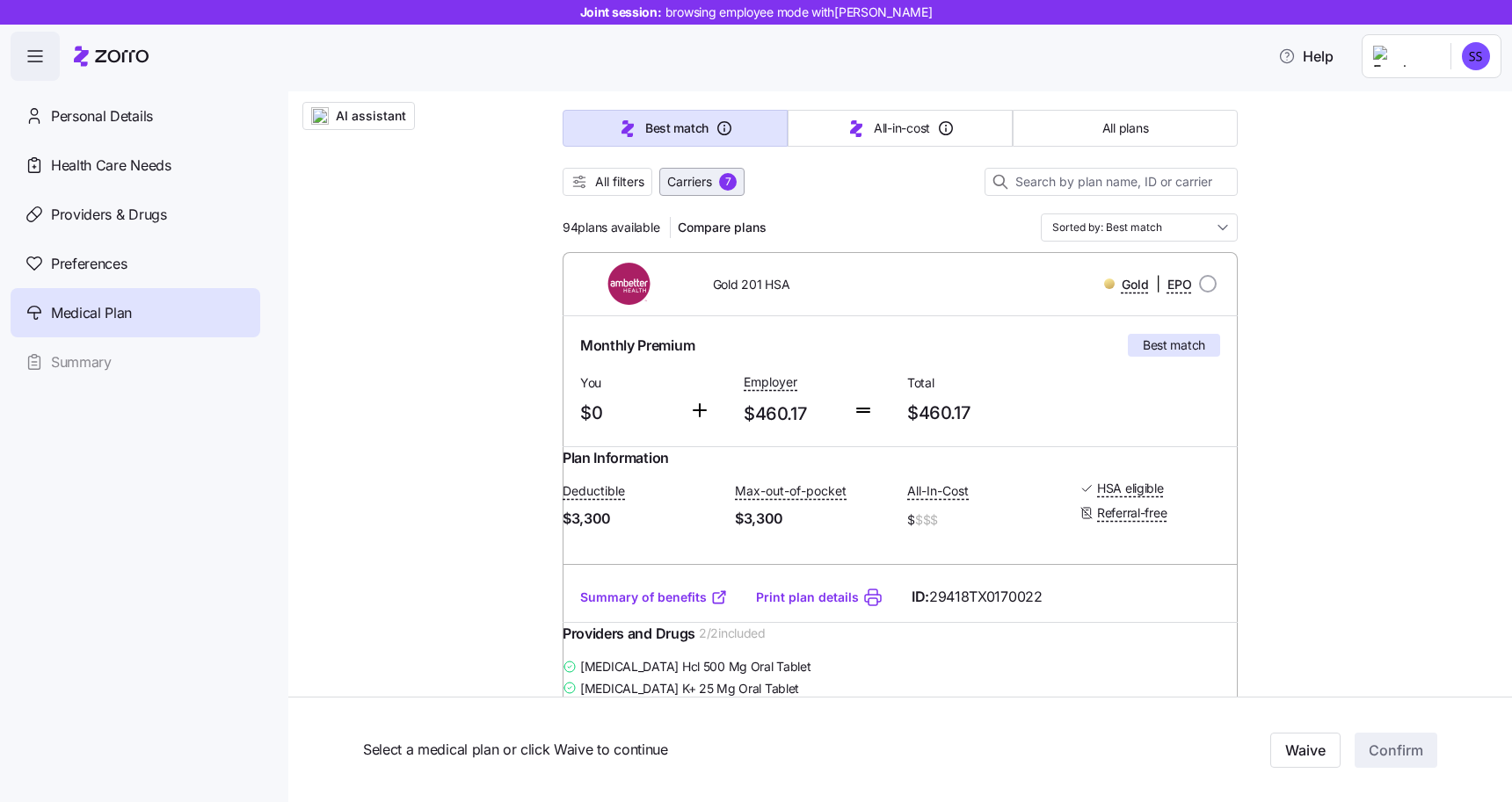
click at [695, 186] on span "Carriers" at bounding box center [689, 181] width 45 height 18
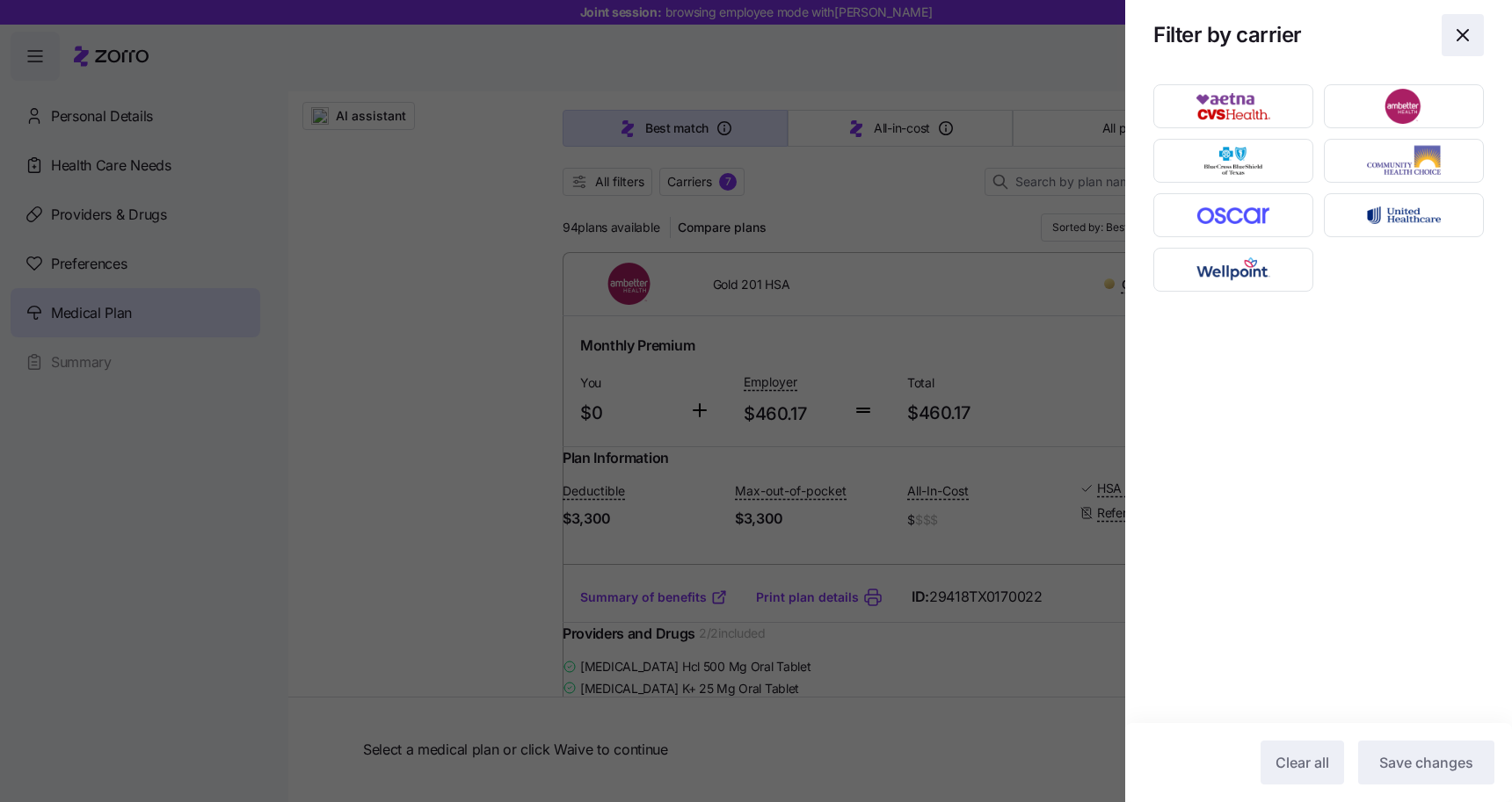
click at [1463, 43] on icon "button" at bounding box center [1463, 35] width 21 height 21
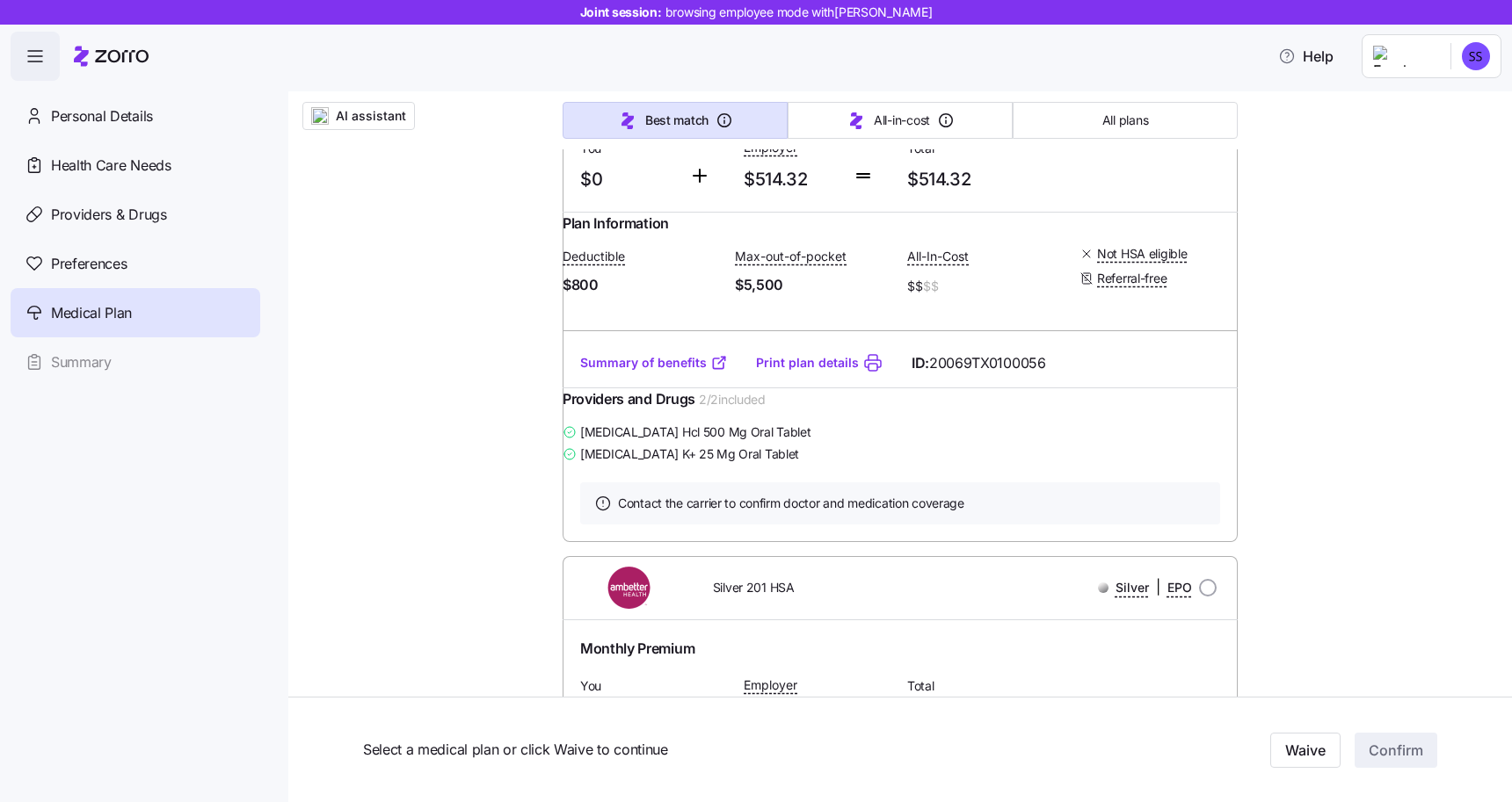
scroll to position [2038, 0]
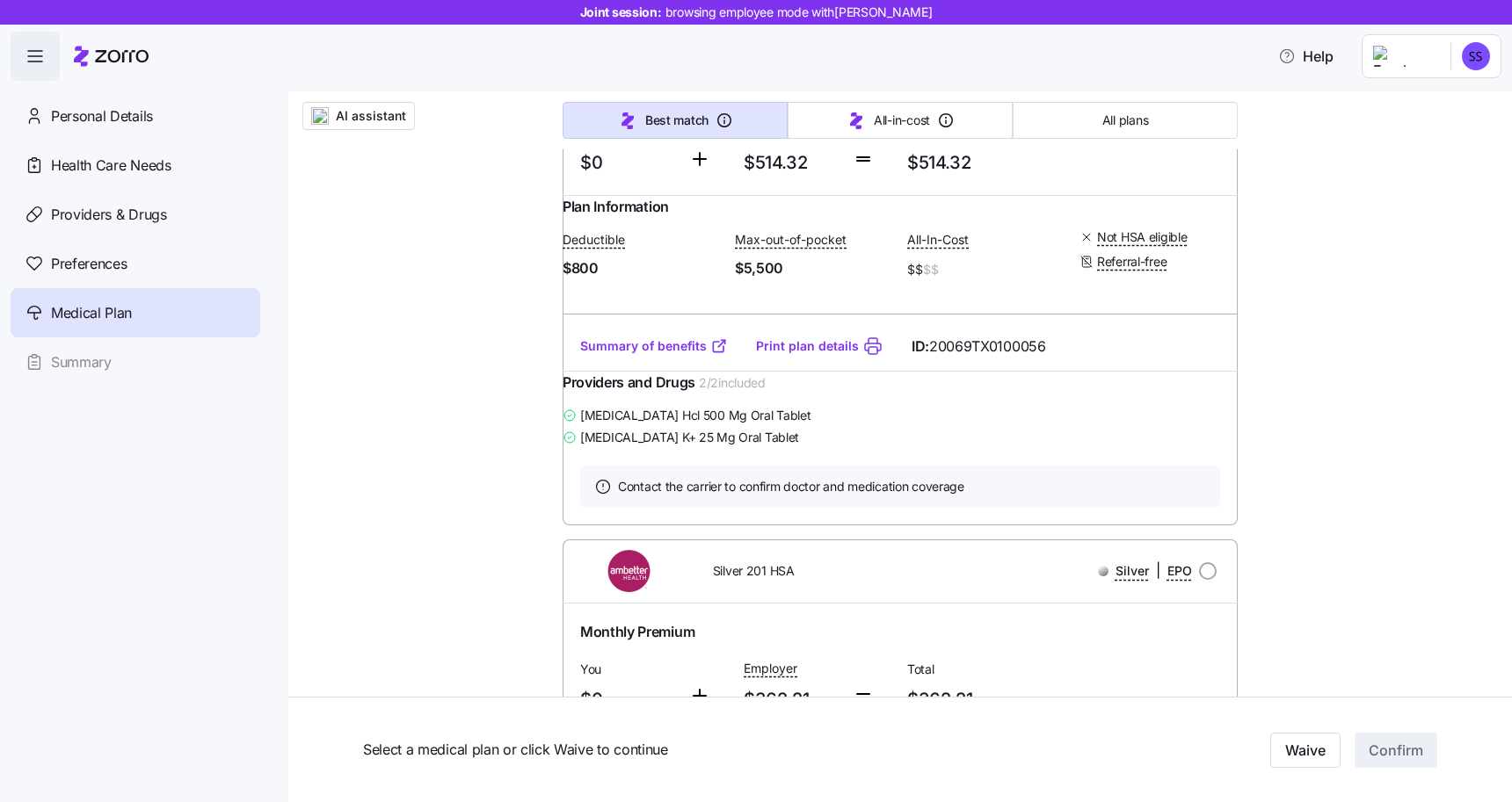
click at [640, 355] on link "Summary of benefits" at bounding box center [654, 345] width 148 height 18
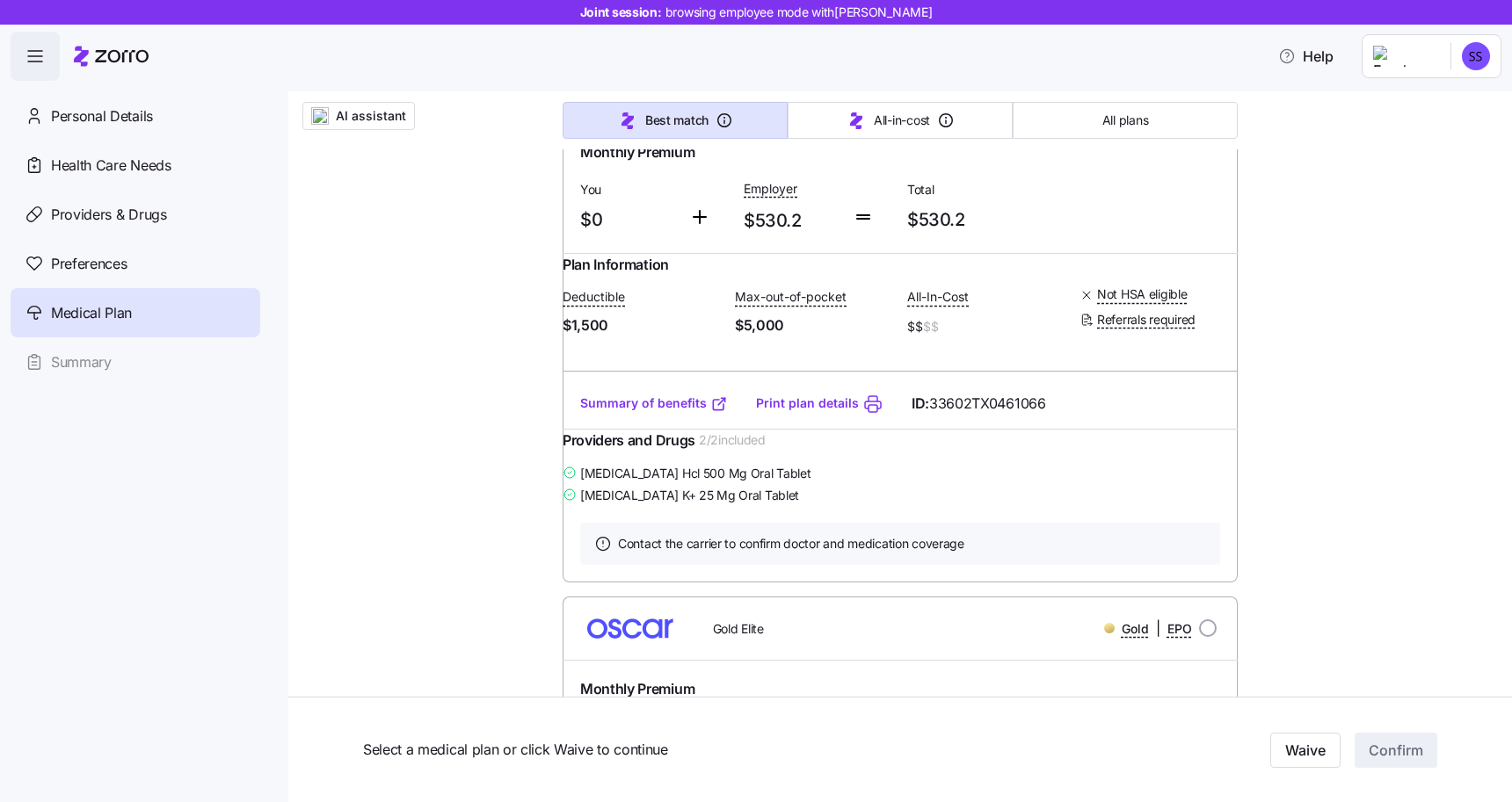
scroll to position [1445, 0]
click at [663, 411] on link "Summary of benefits" at bounding box center [654, 401] width 148 height 18
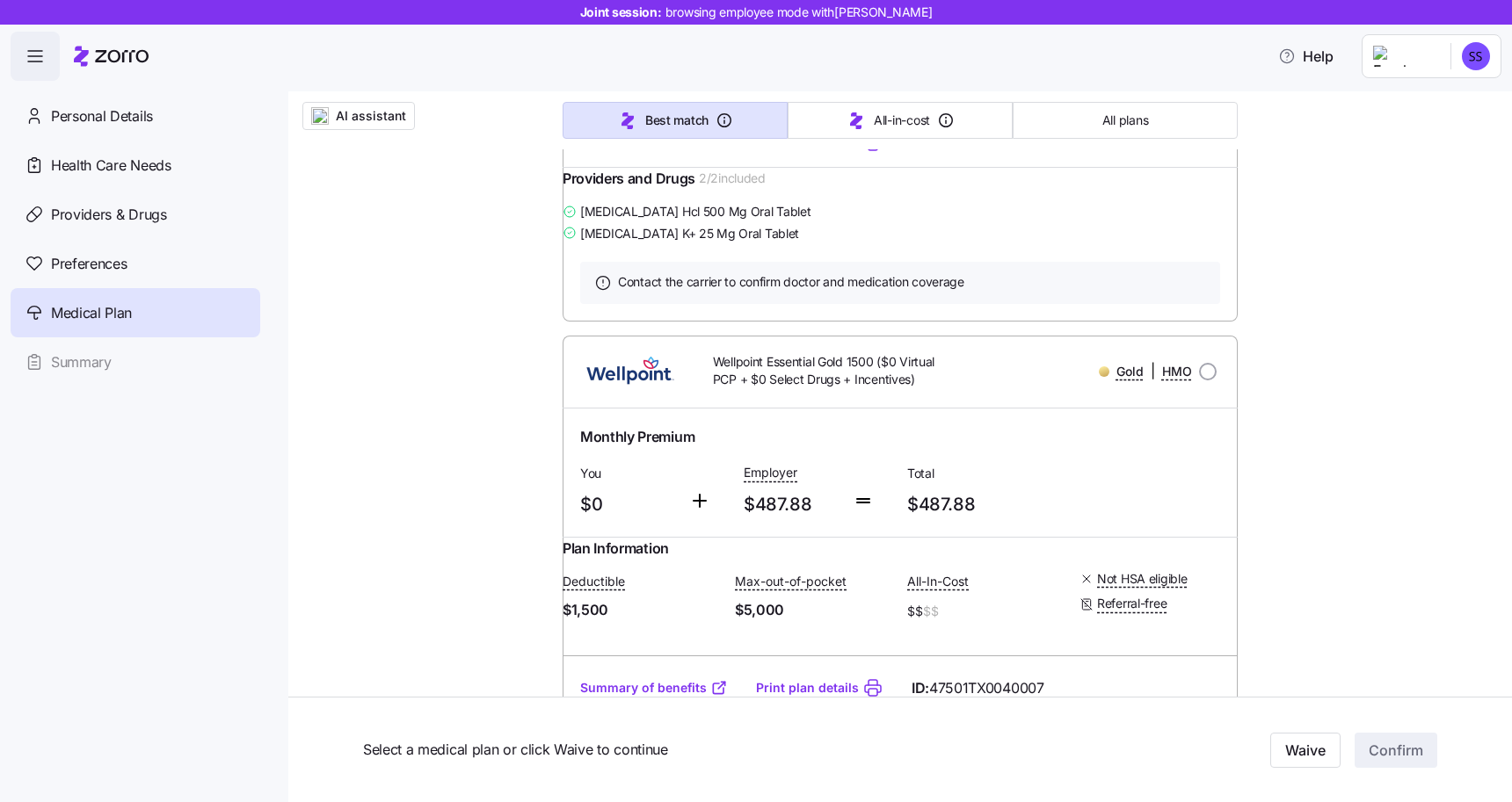
scroll to position [0, 0]
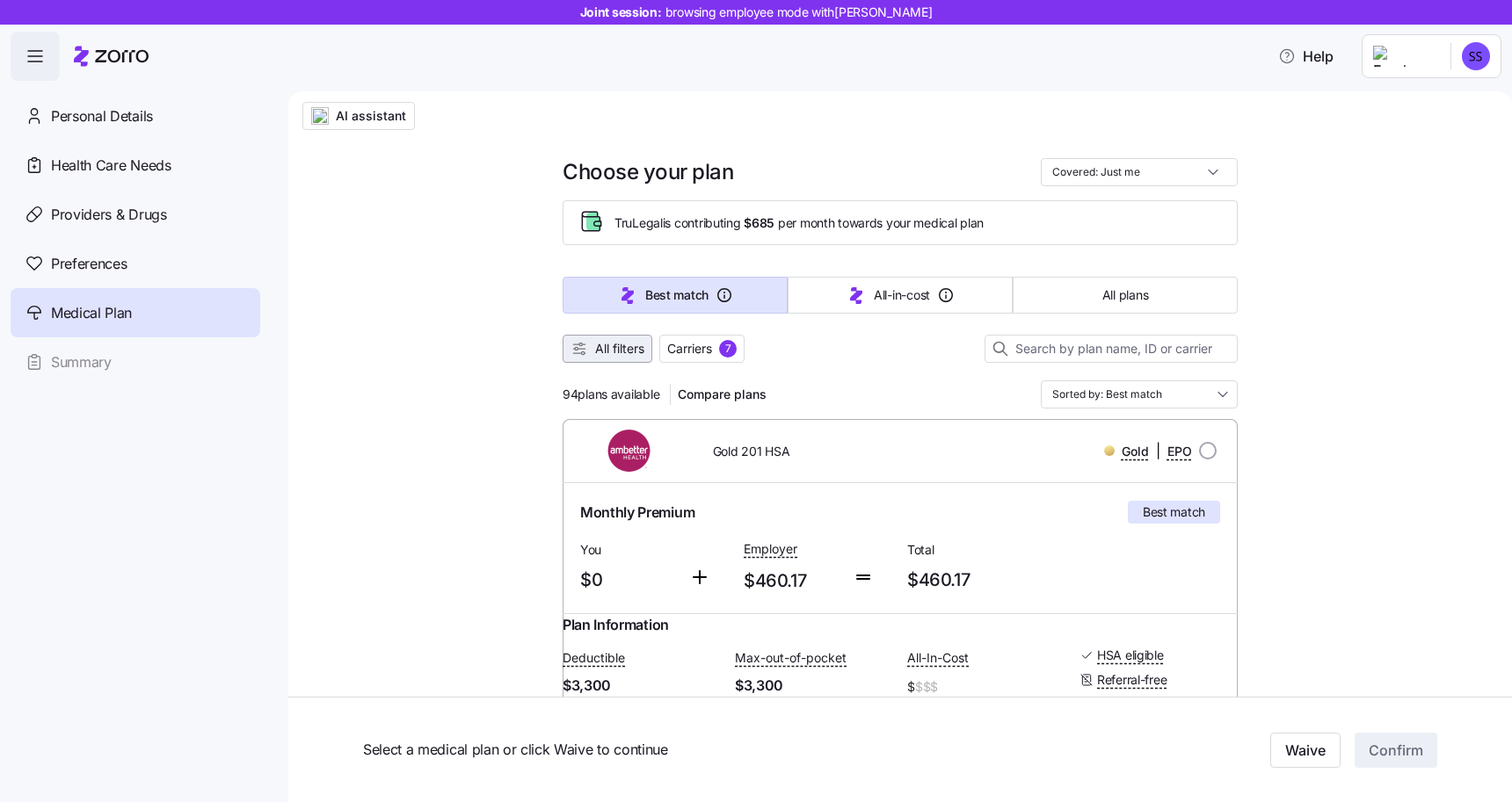
click at [608, 349] on span "All filters" at bounding box center [619, 348] width 49 height 18
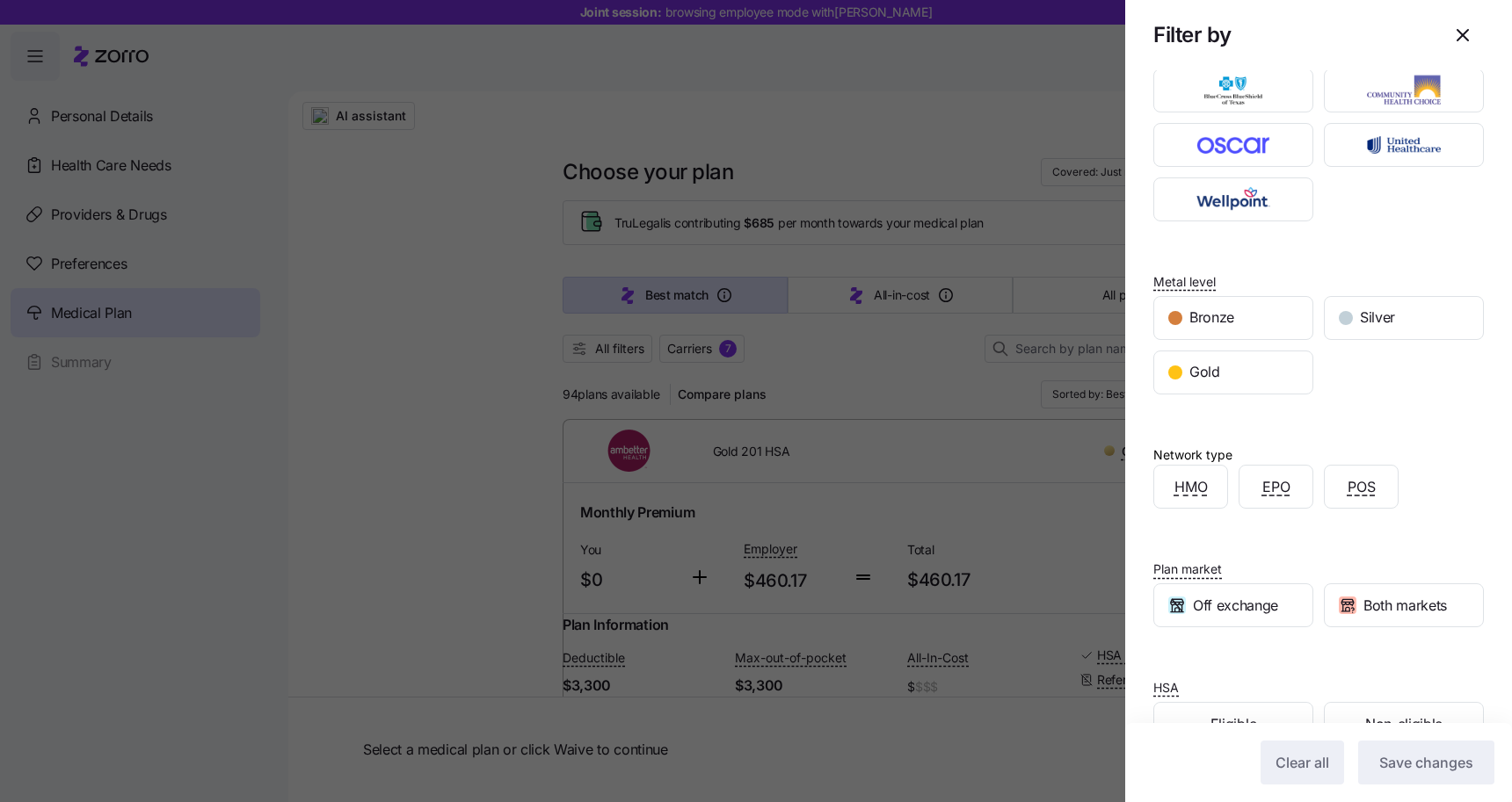
scroll to position [143, 0]
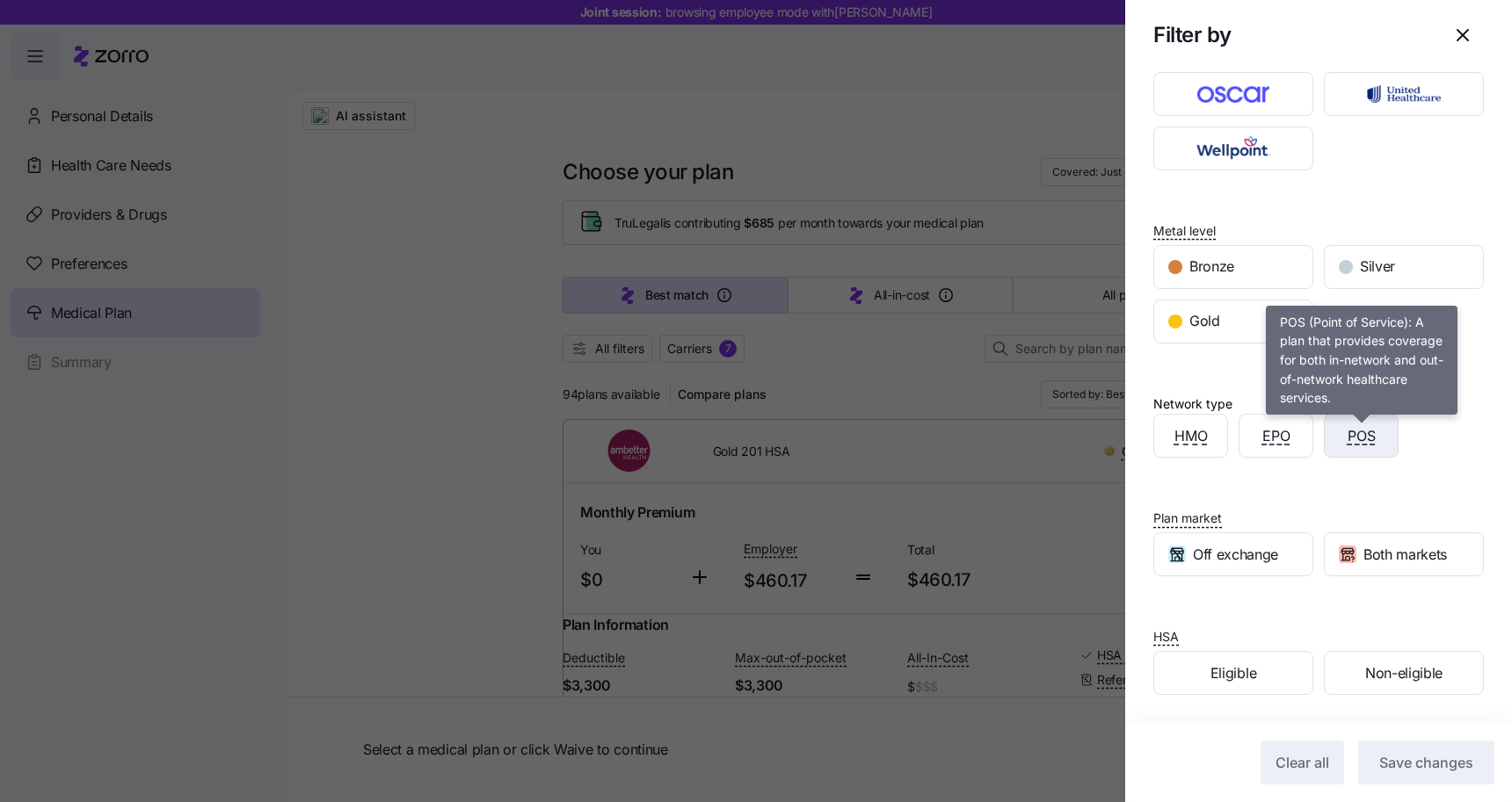
click at [1373, 433] on span "POS" at bounding box center [1362, 437] width 28 height 22
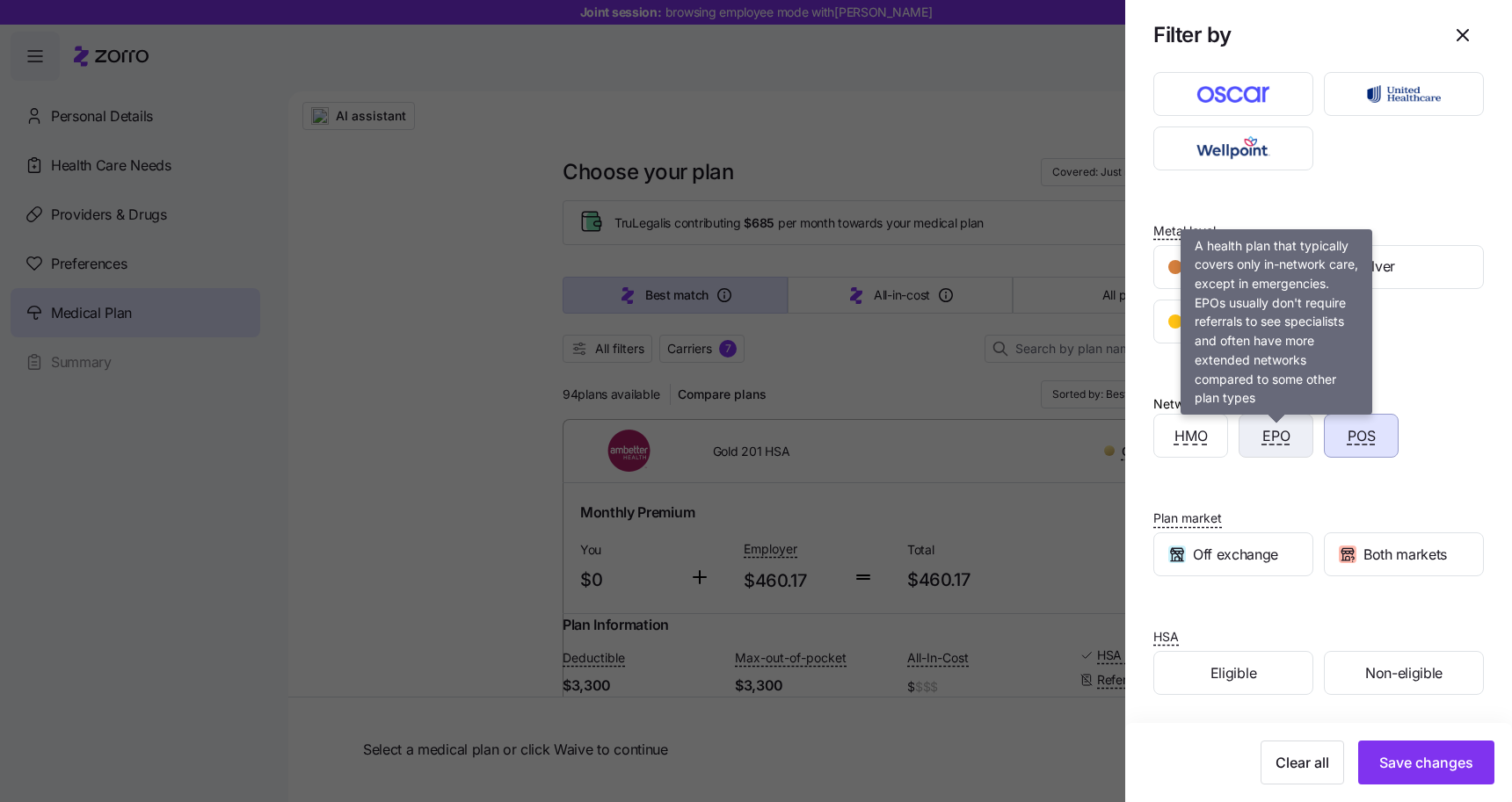
click at [1274, 434] on span "EPO" at bounding box center [1276, 437] width 28 height 22
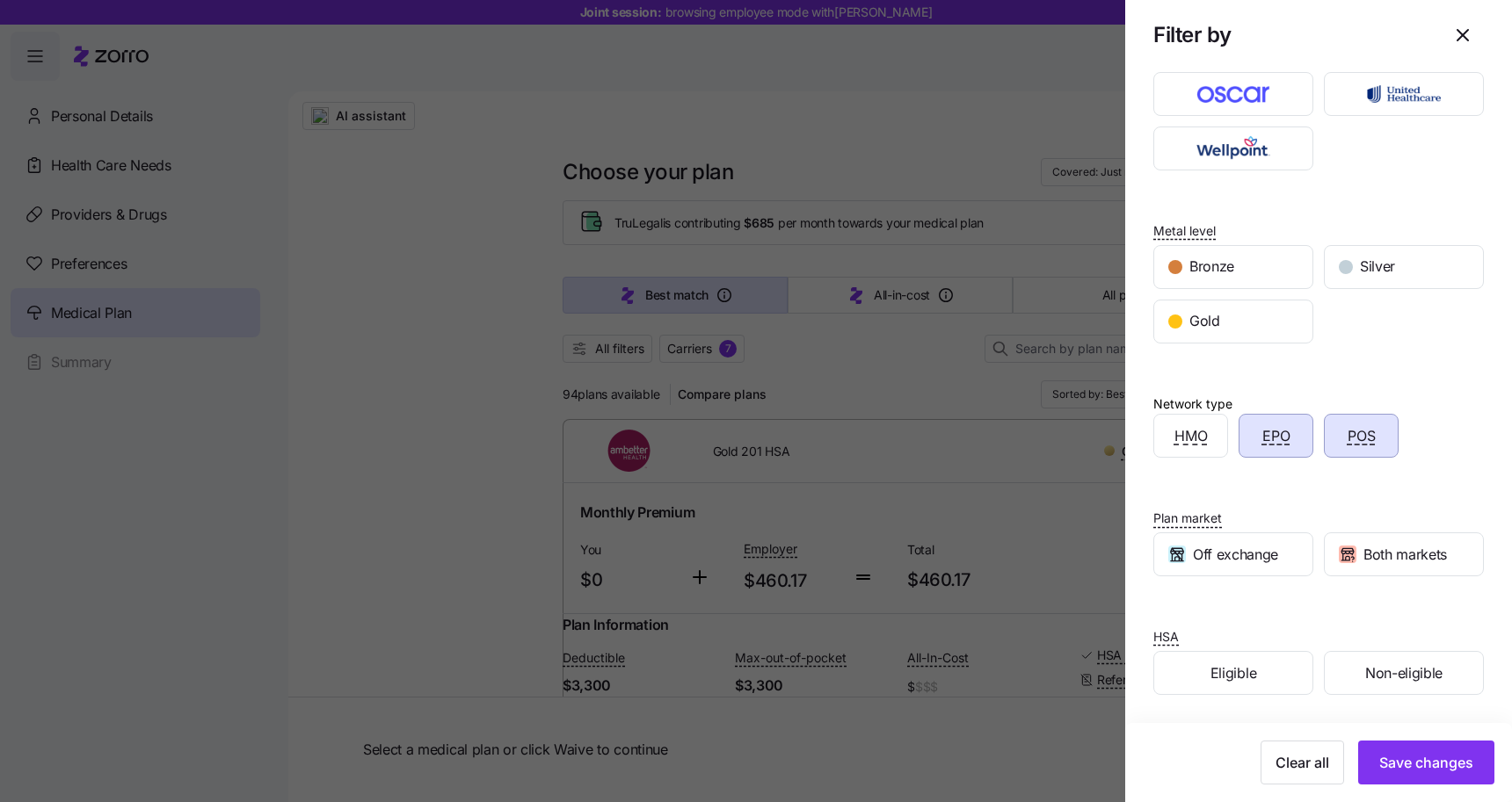
scroll to position [0, 0]
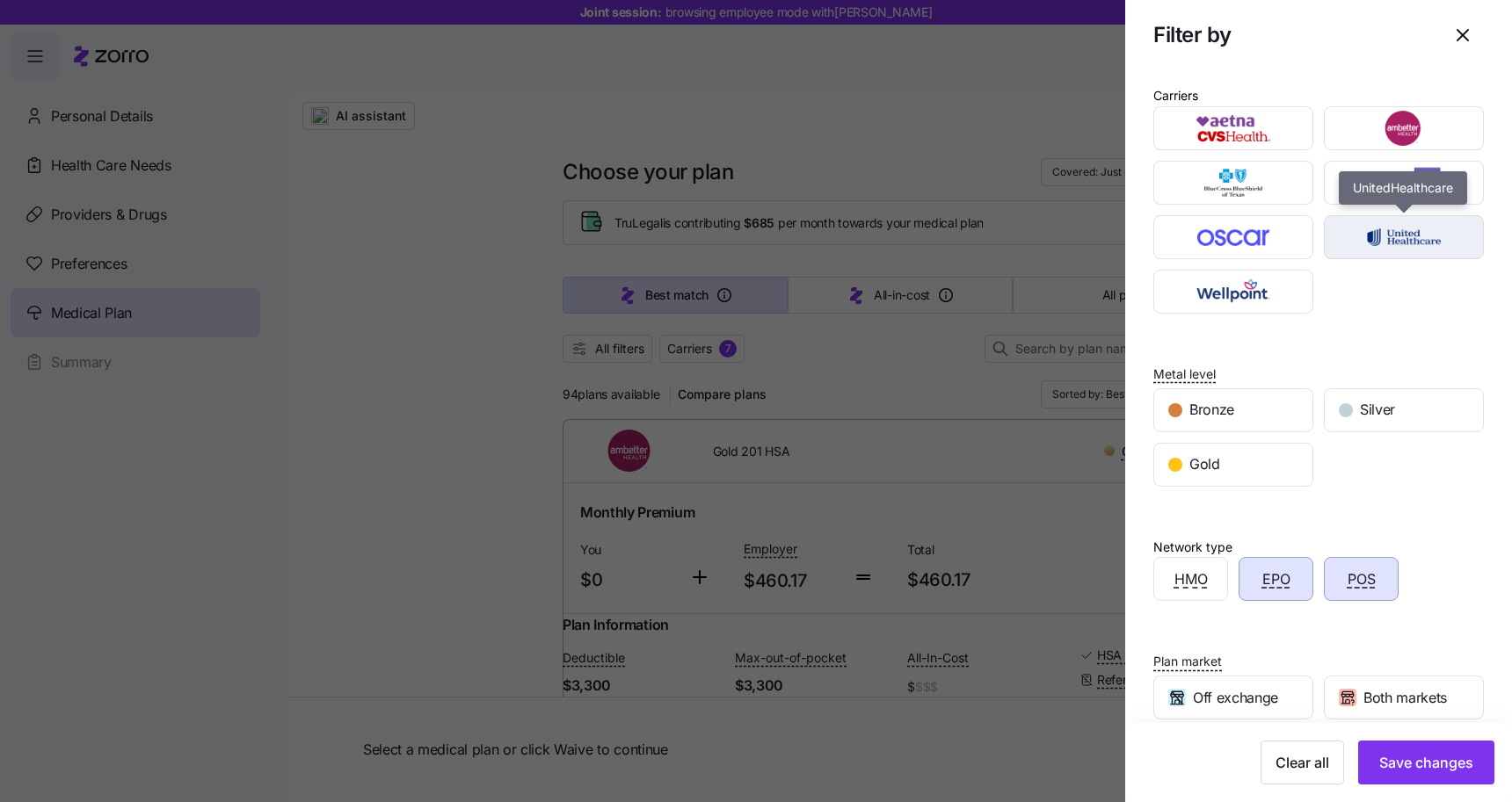
click at [1381, 239] on img "button" at bounding box center [1404, 237] width 129 height 35
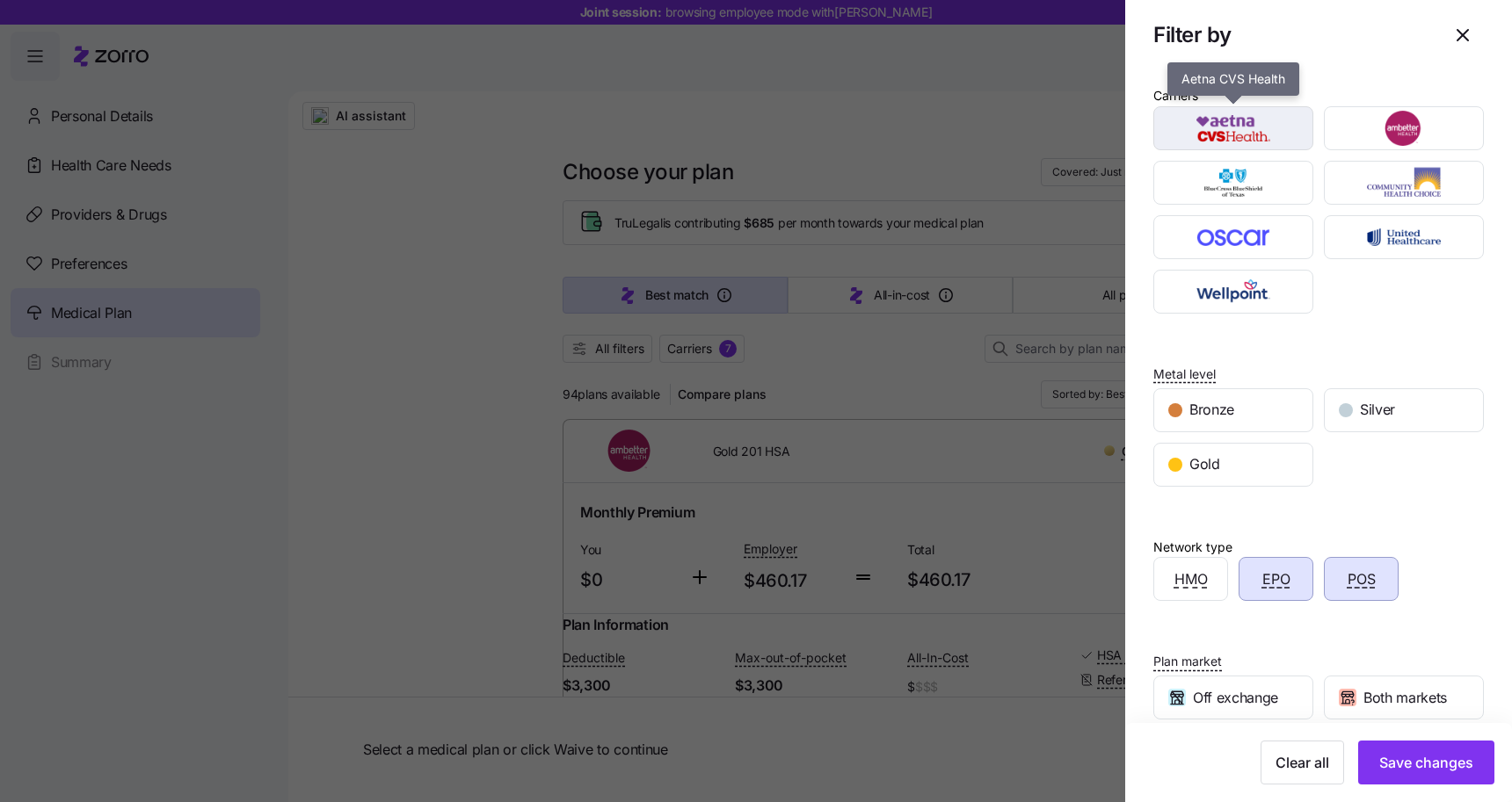
click at [1217, 141] on img "button" at bounding box center [1234, 129] width 129 height 35
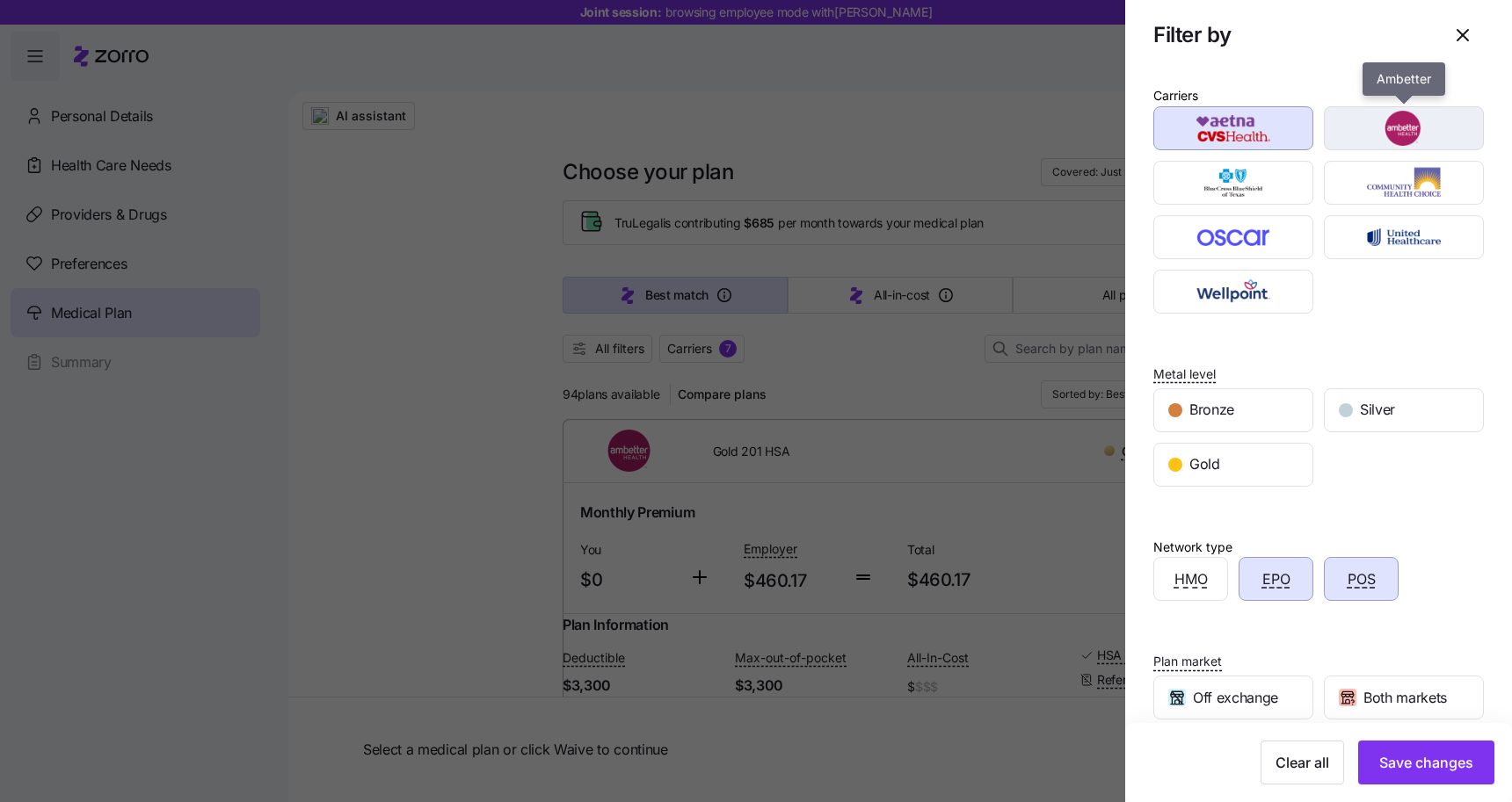
click at [1409, 130] on img "button" at bounding box center [1404, 129] width 129 height 35
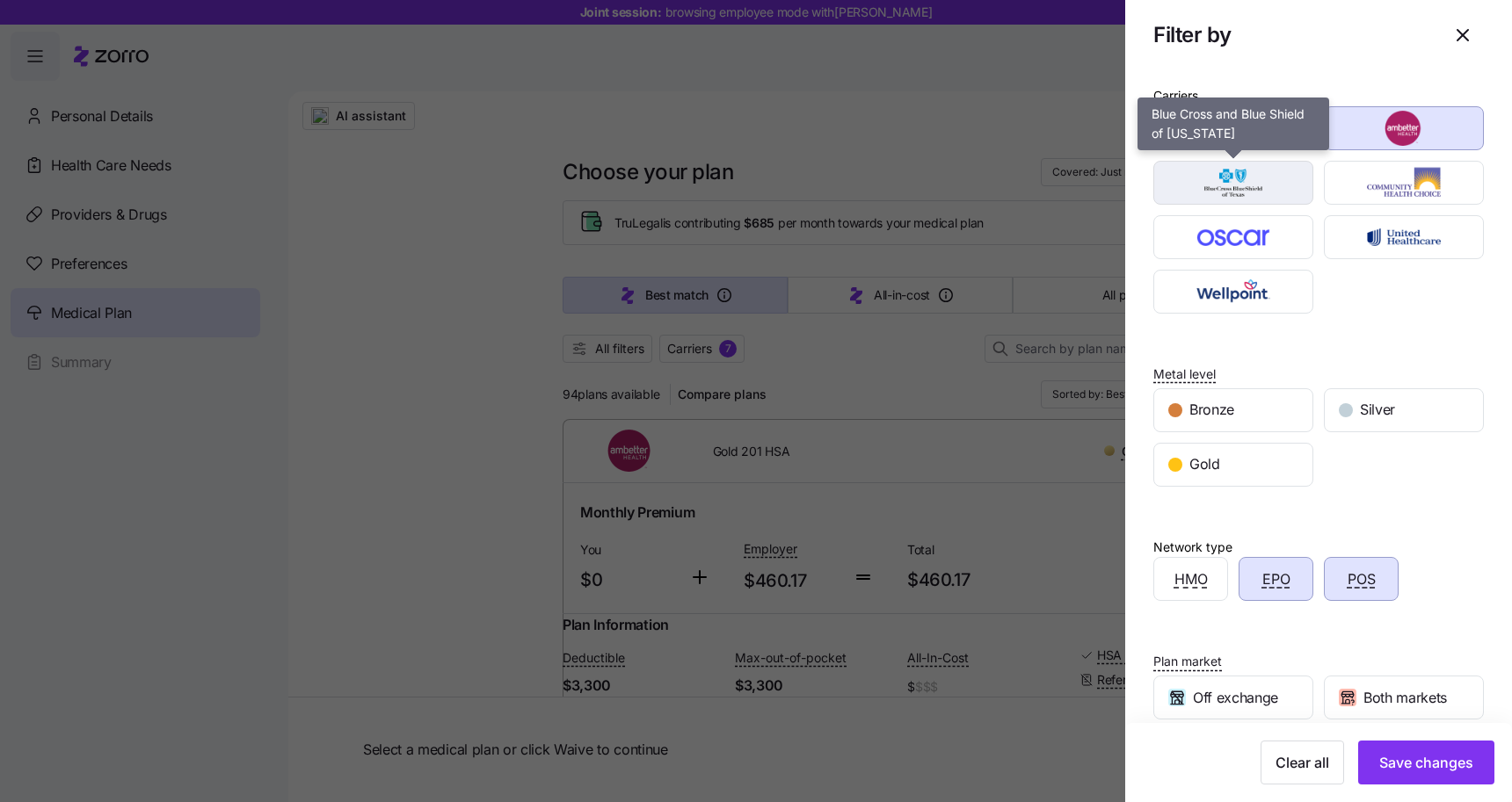
click at [1258, 187] on img "button" at bounding box center [1234, 183] width 129 height 35
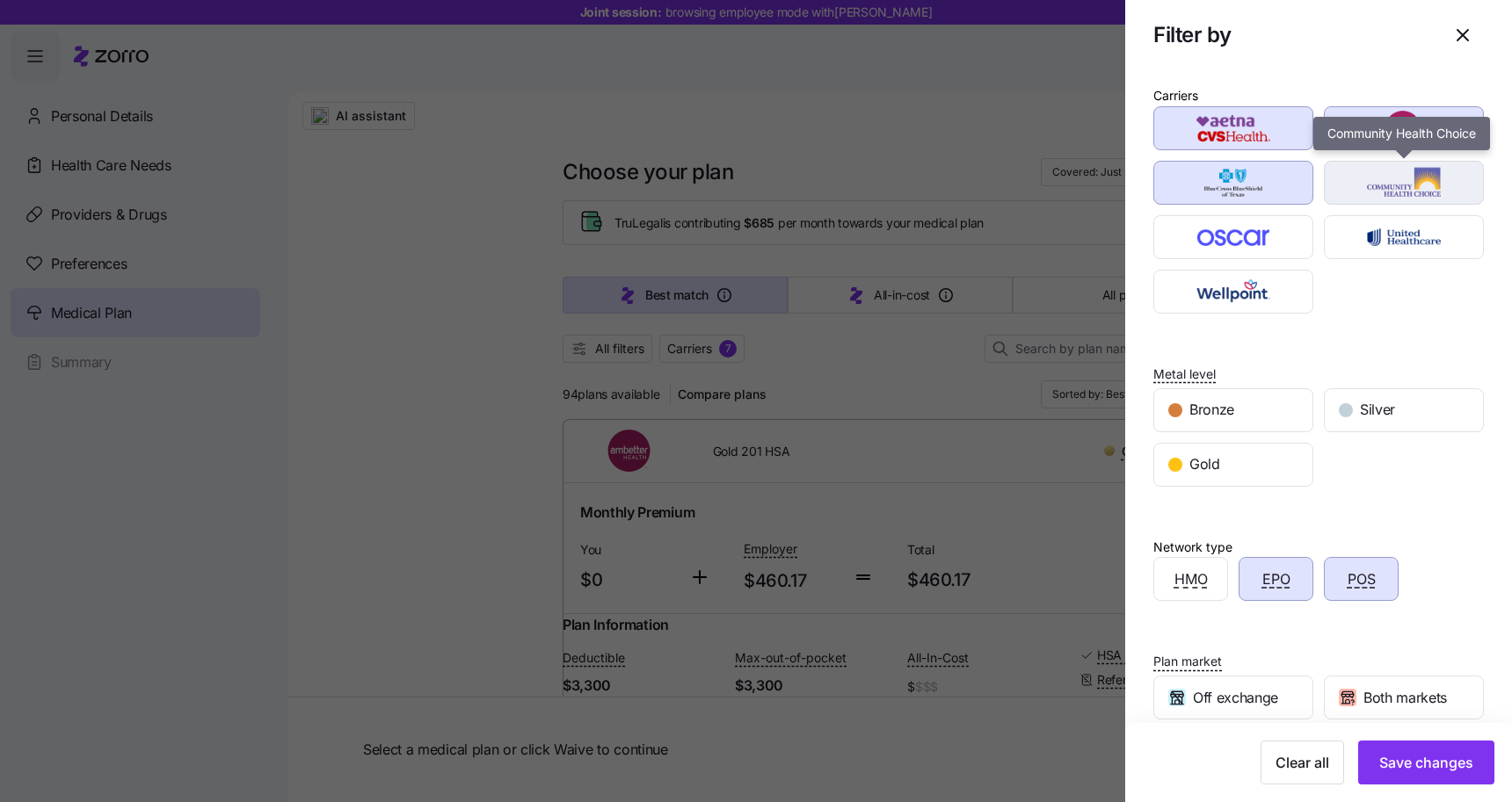
click at [1391, 187] on img "button" at bounding box center [1404, 183] width 129 height 35
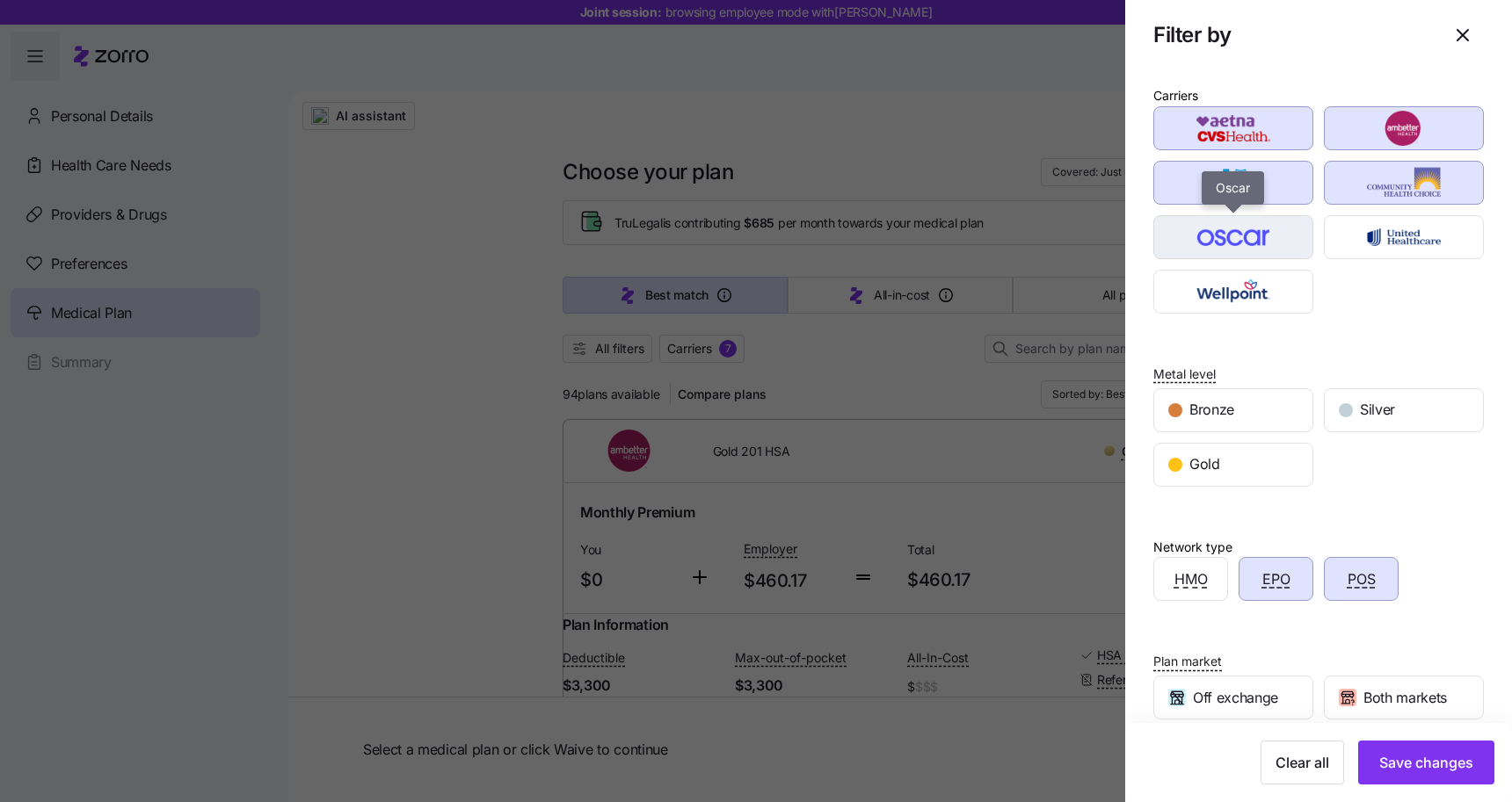
click at [1247, 258] on div "button" at bounding box center [1233, 237] width 158 height 42
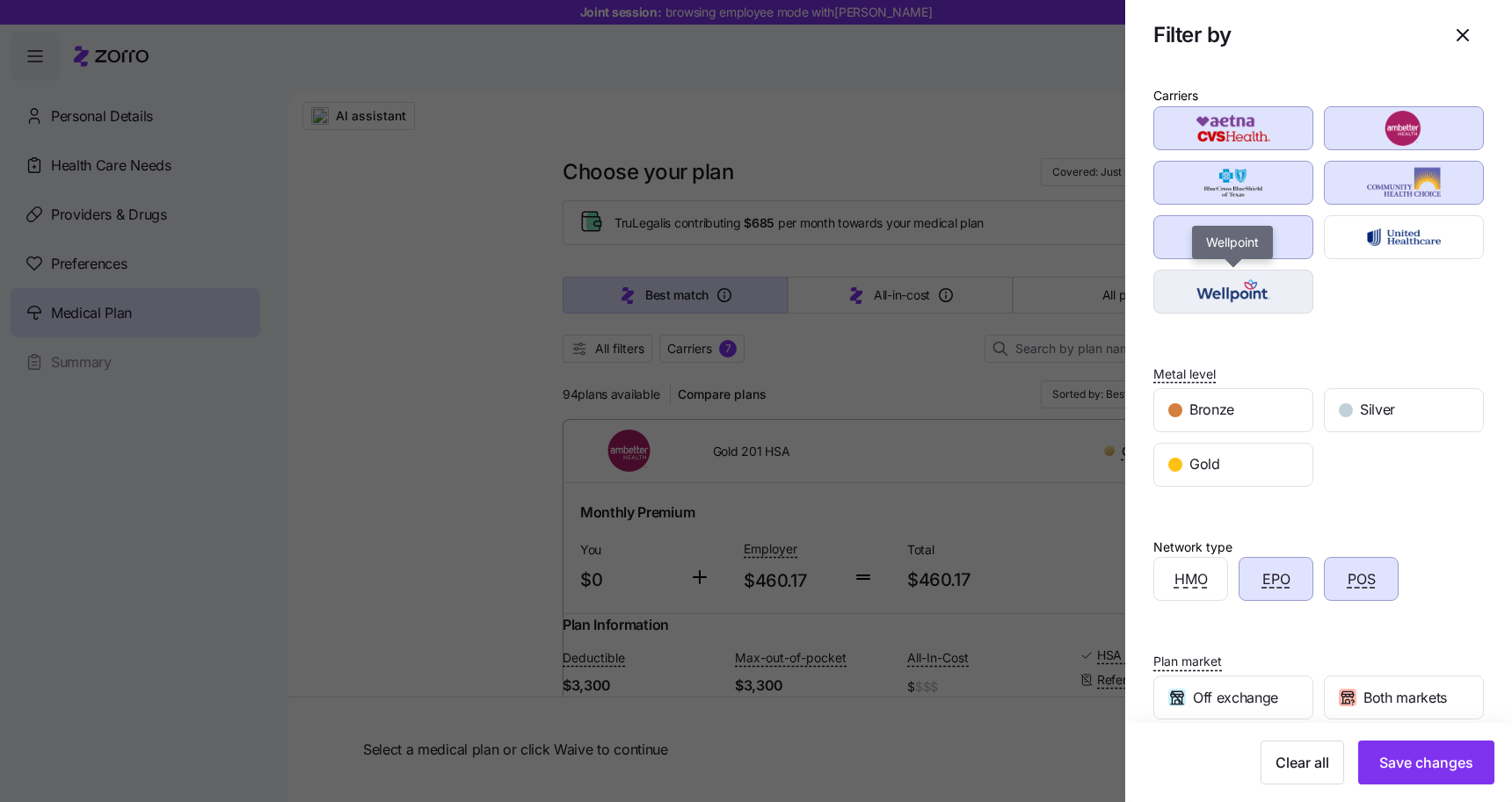
click at [1237, 293] on img "button" at bounding box center [1234, 292] width 129 height 35
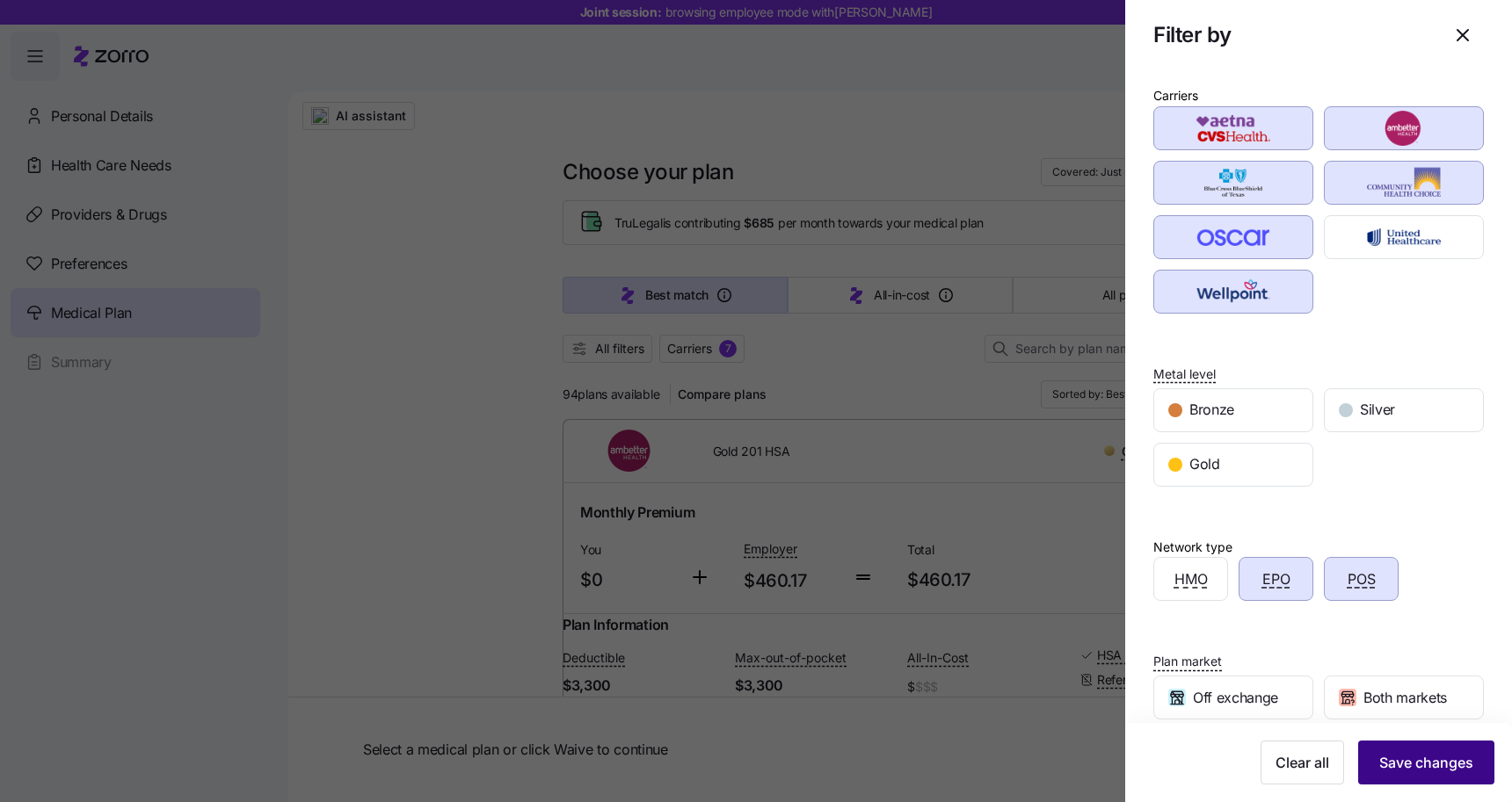
click at [1438, 764] on span "Save changes" at bounding box center [1426, 763] width 94 height 21
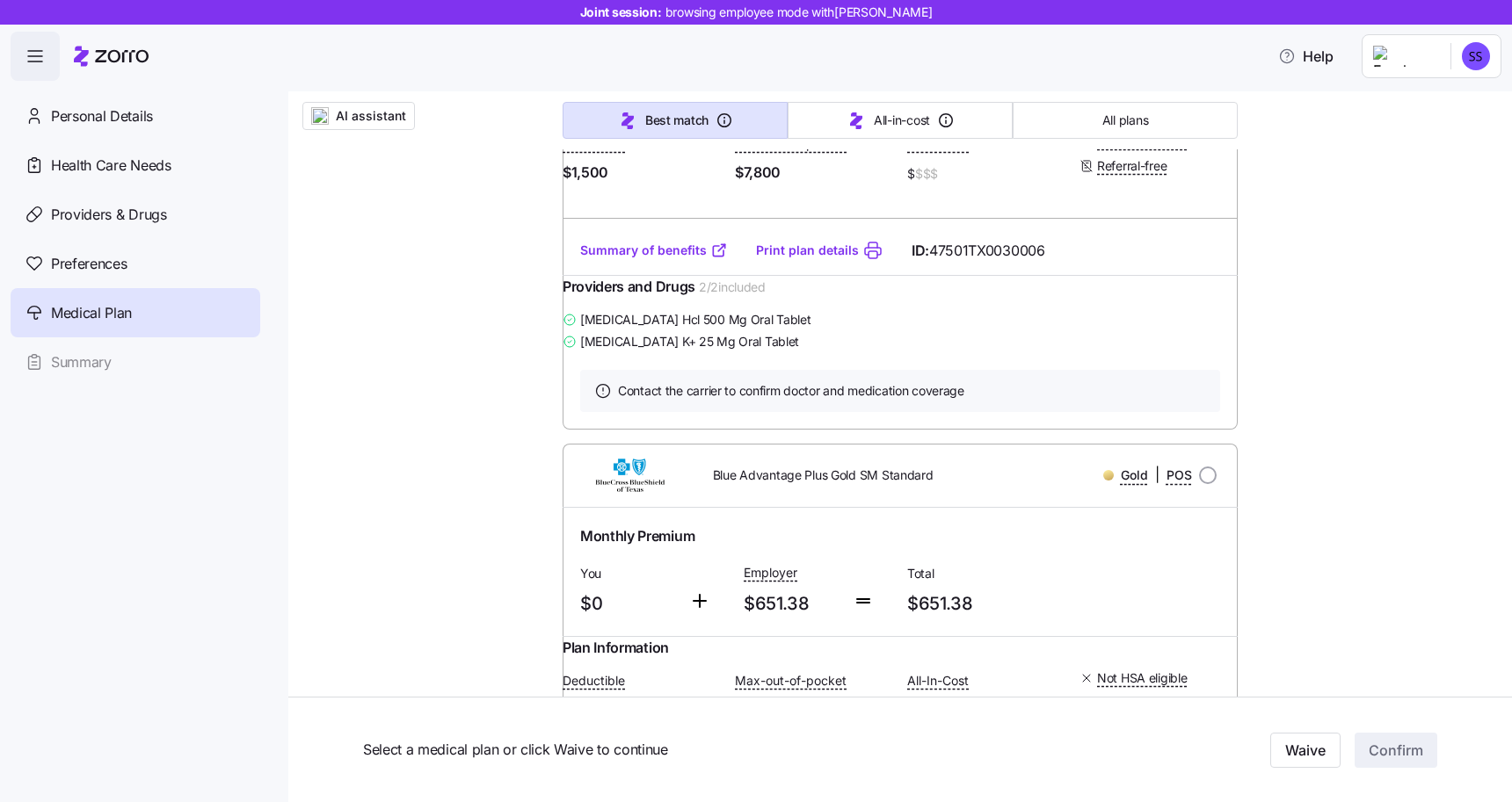
scroll to position [3229, 0]
click at [648, 257] on link "Summary of benefits" at bounding box center [654, 247] width 148 height 18
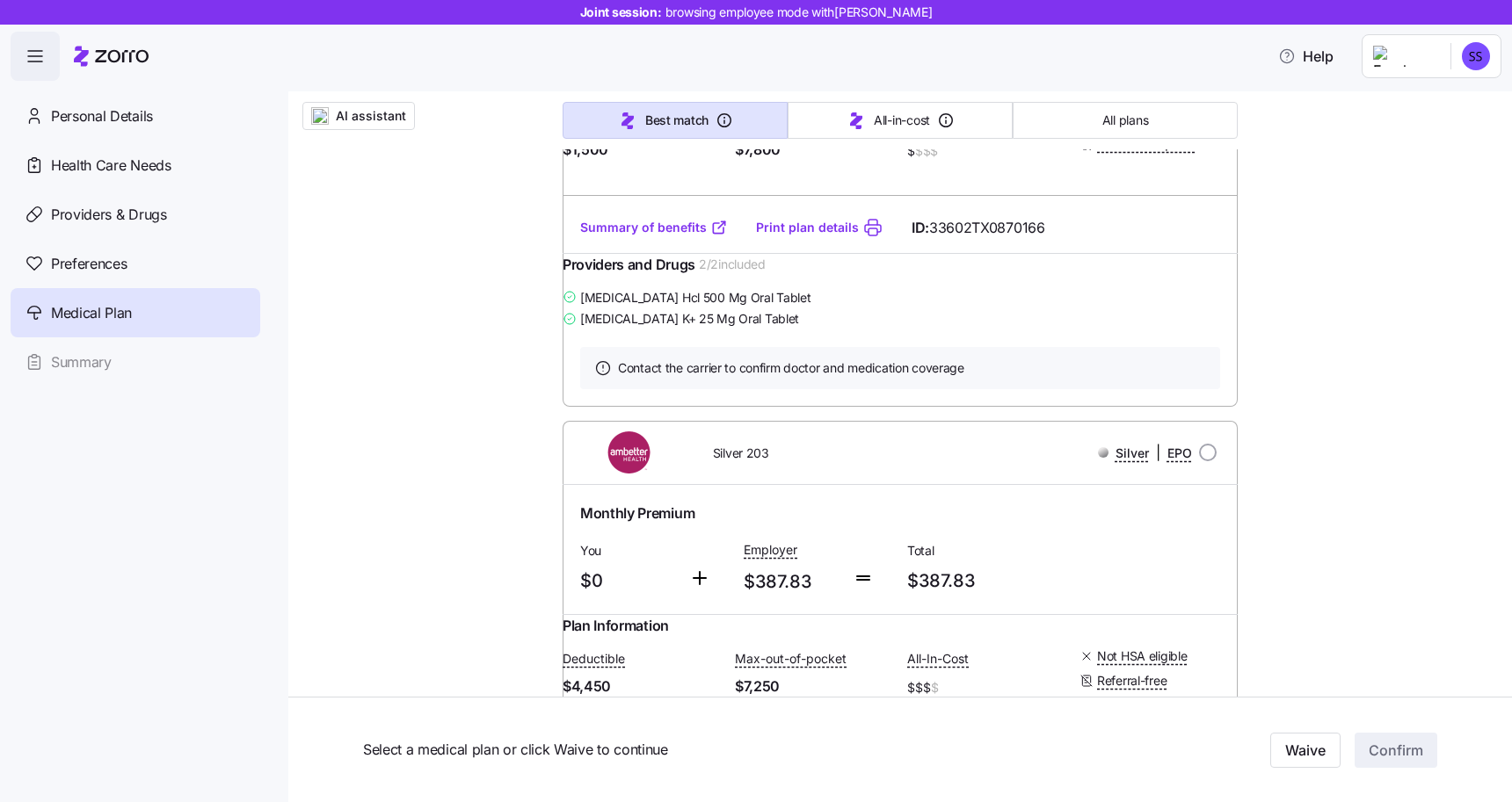
scroll to position [3790, 0]
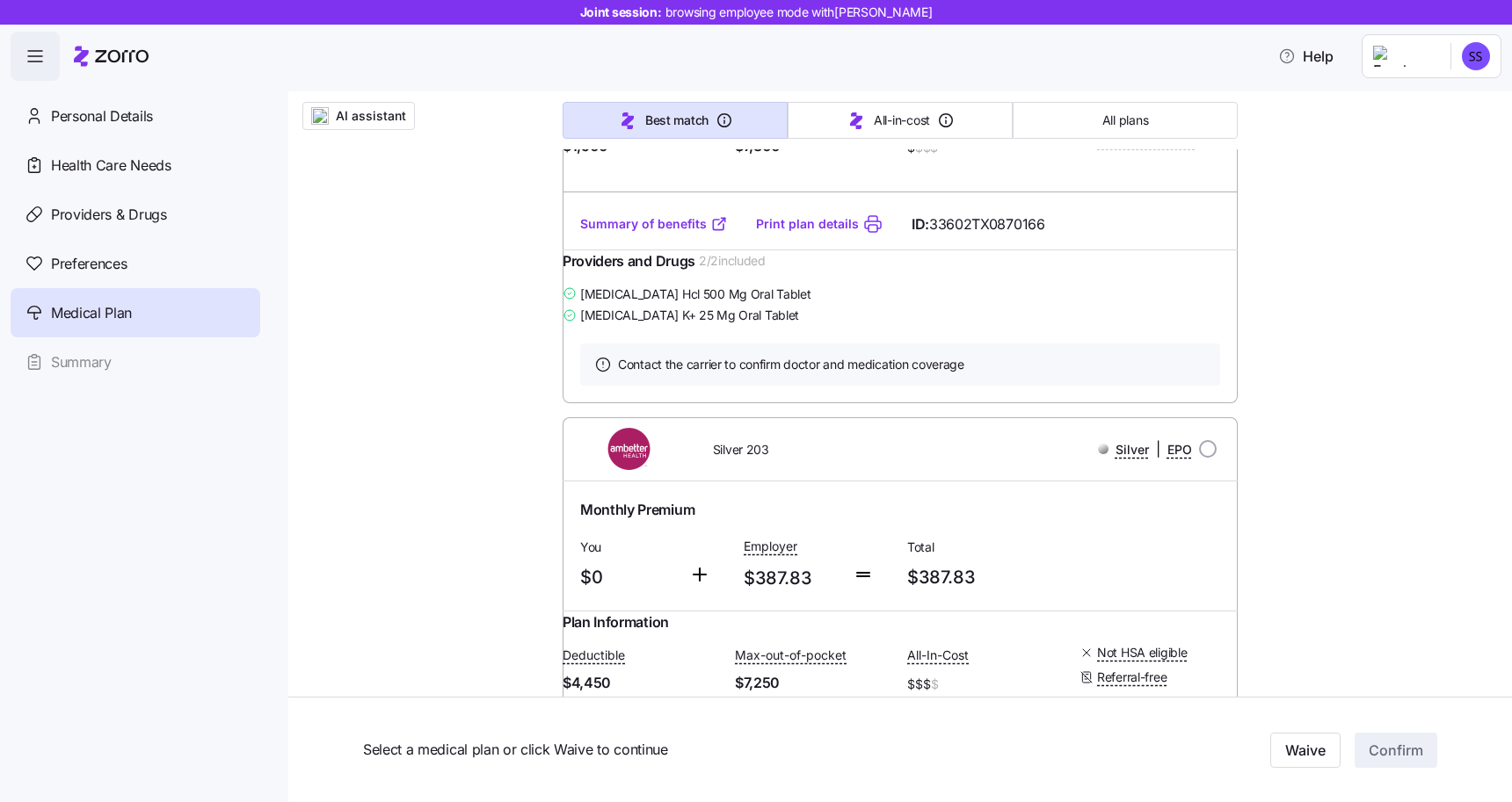
click at [670, 232] on link "Summary of benefits" at bounding box center [654, 224] width 148 height 18
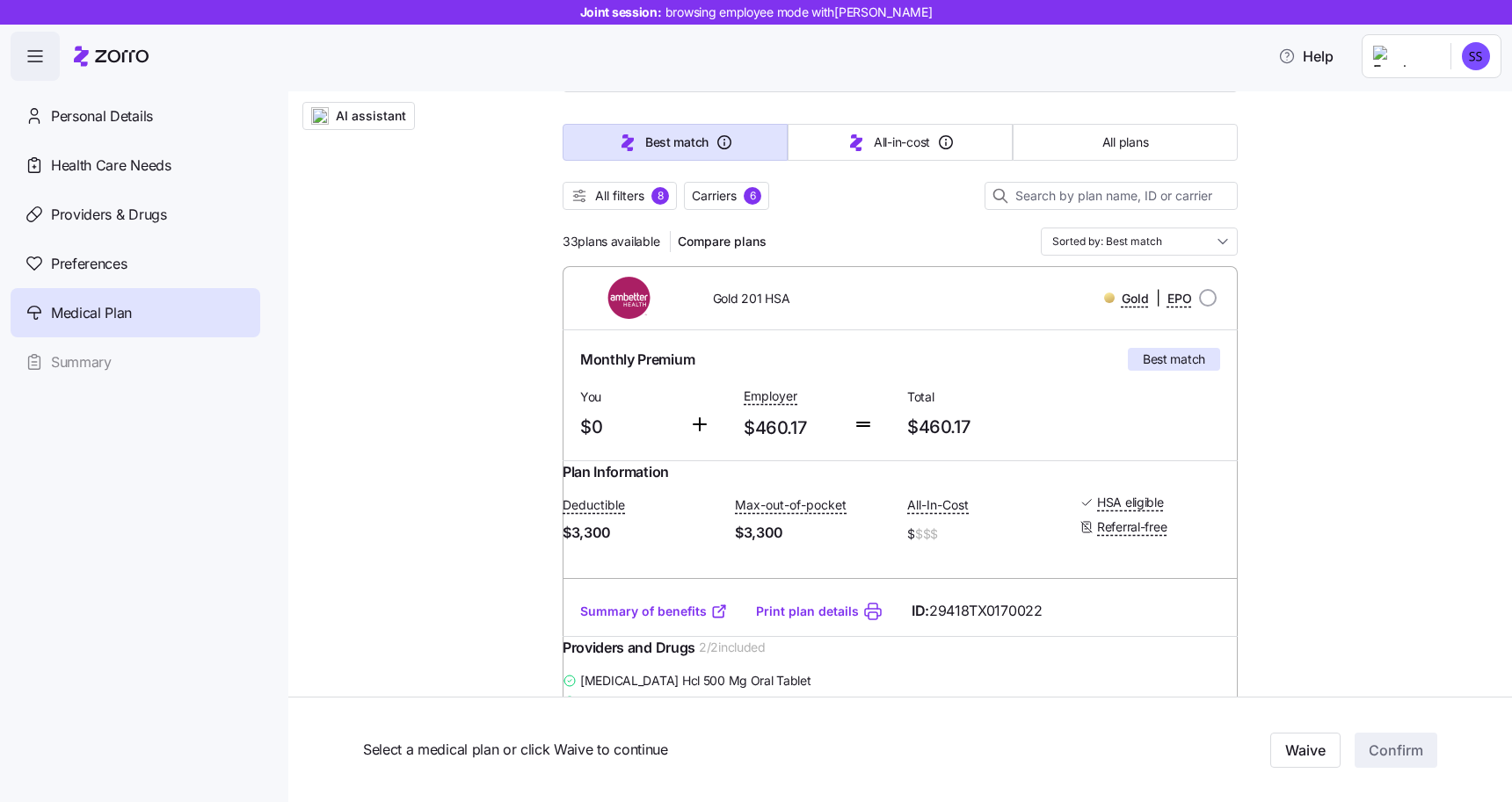
scroll to position [172, 0]
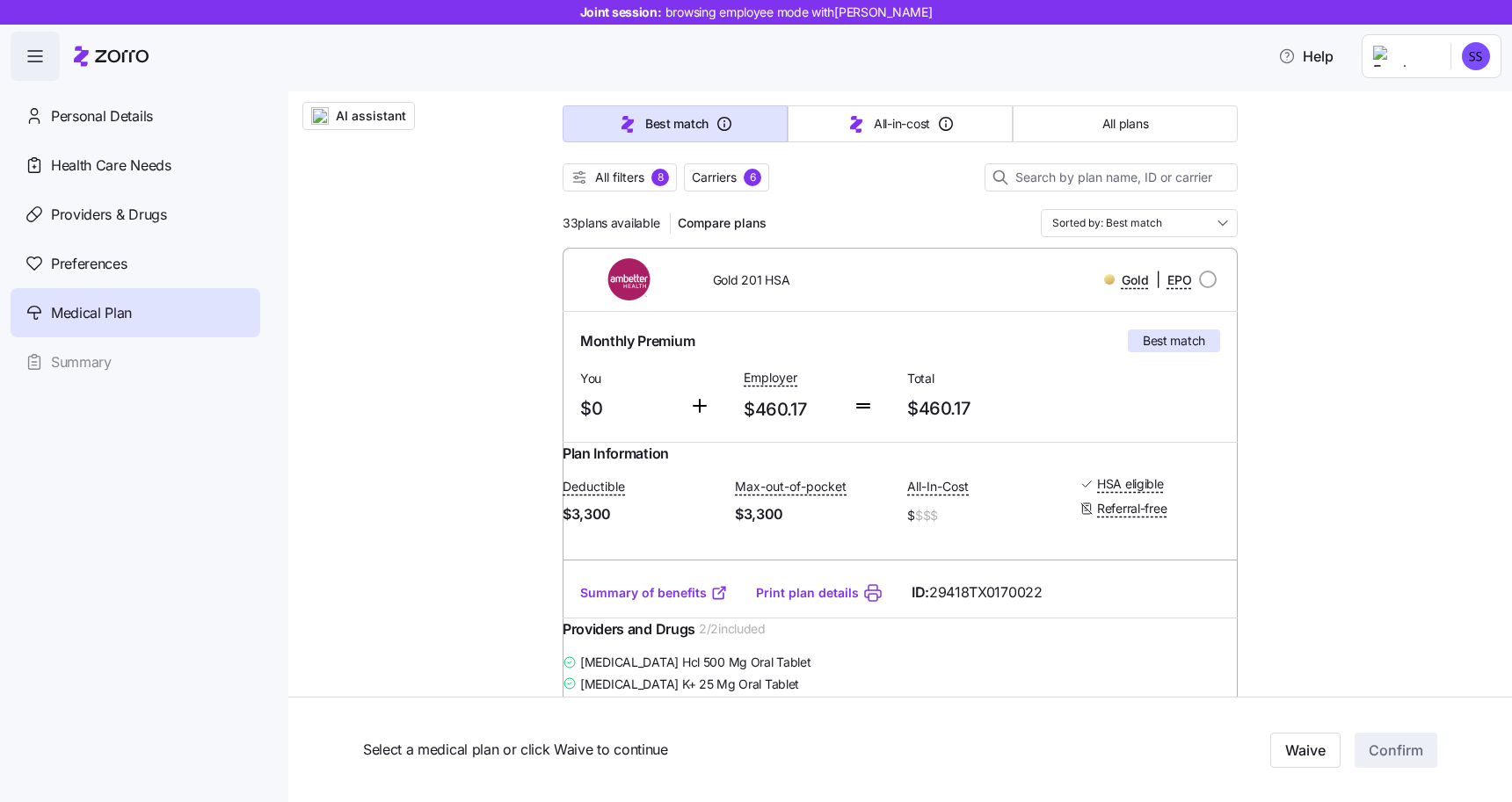
click at [649, 602] on link "Summary of benefits" at bounding box center [654, 593] width 148 height 18
click at [798, 602] on link "Print plan details" at bounding box center [807, 593] width 103 height 18
click at [655, 602] on link "Summary of benefits" at bounding box center [654, 593] width 148 height 18
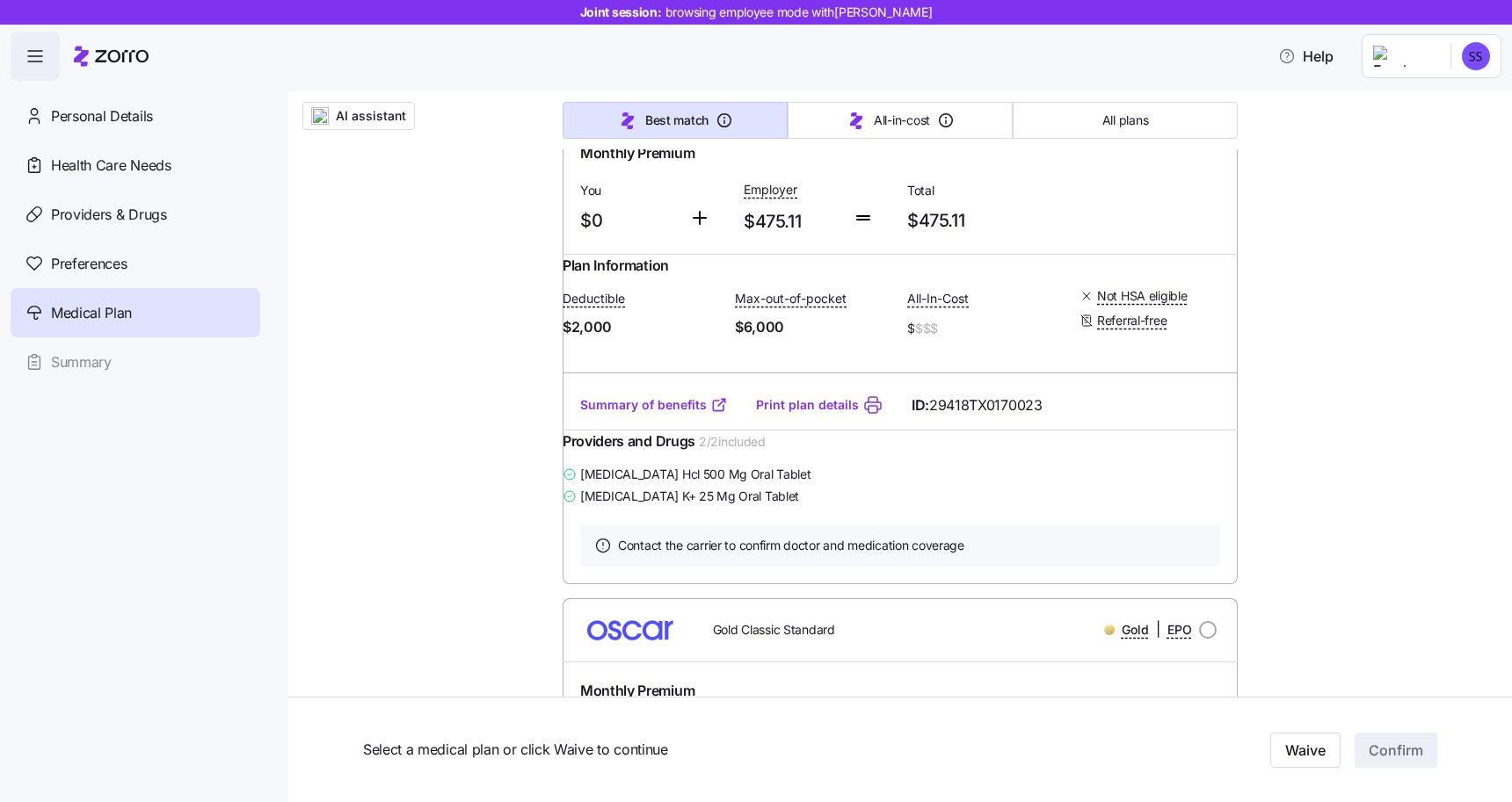
scroll to position [1978, 0]
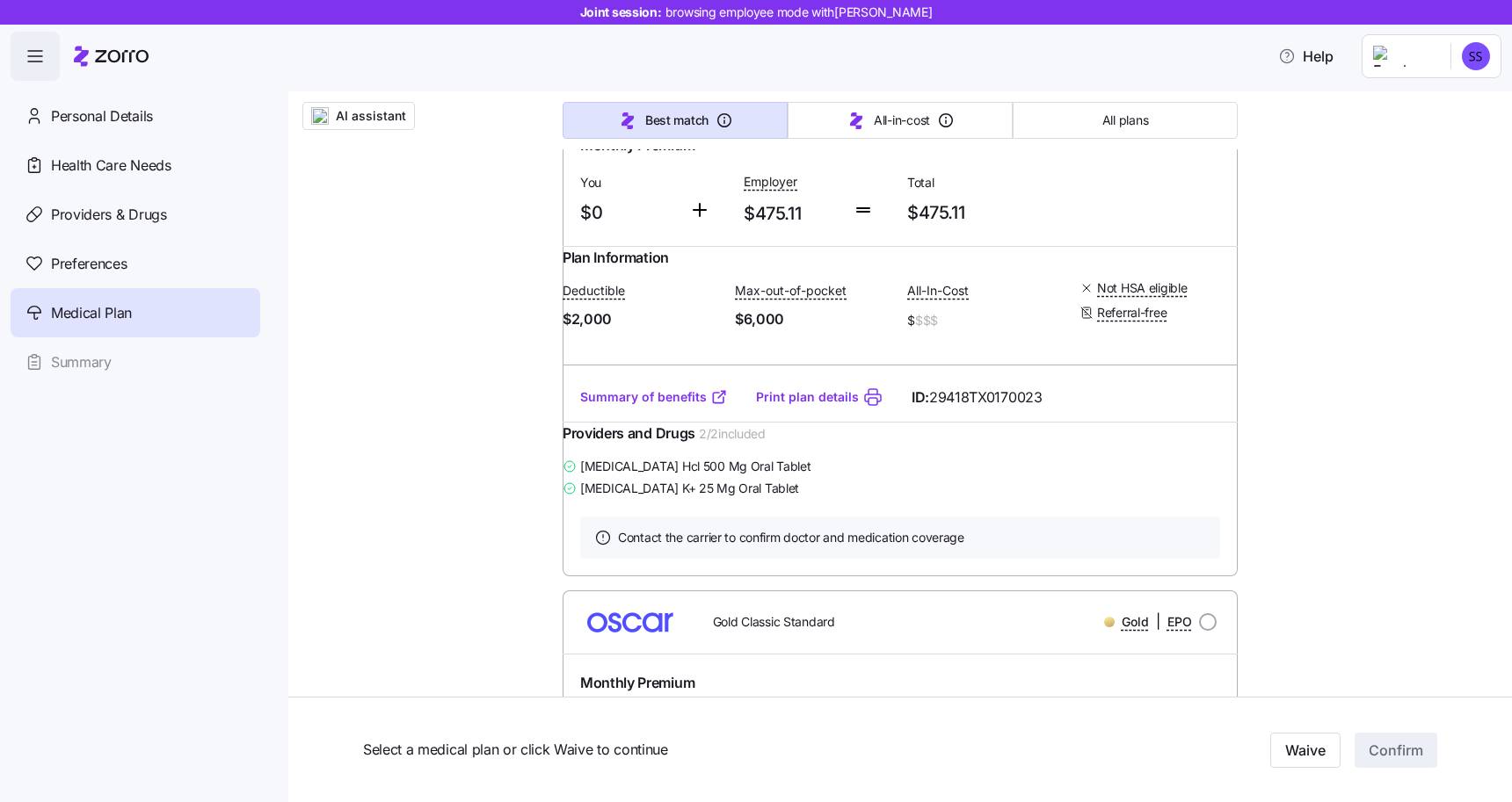
click at [644, 406] on link "Summary of benefits" at bounding box center [654, 397] width 148 height 18
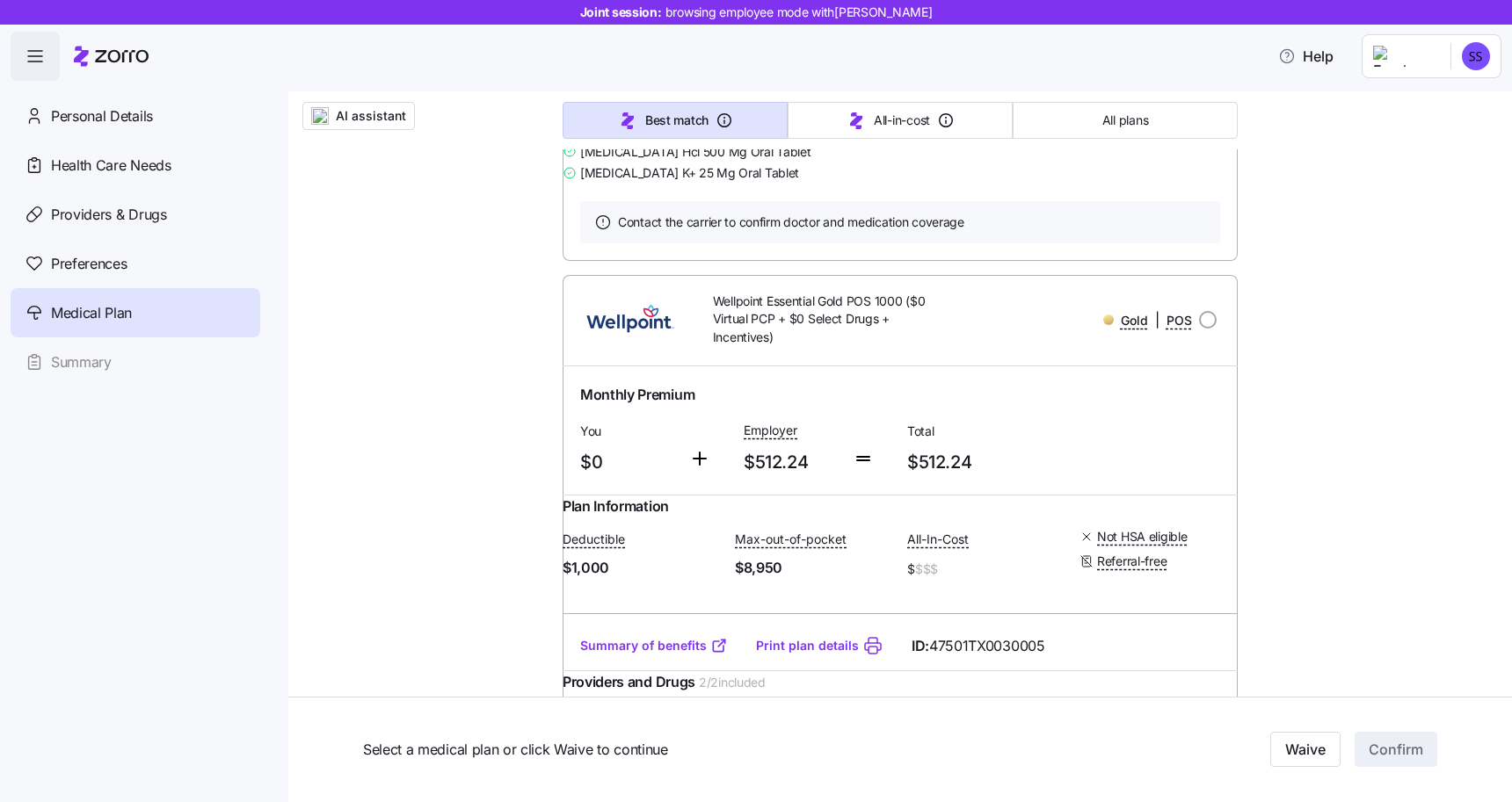
scroll to position [6113, 0]
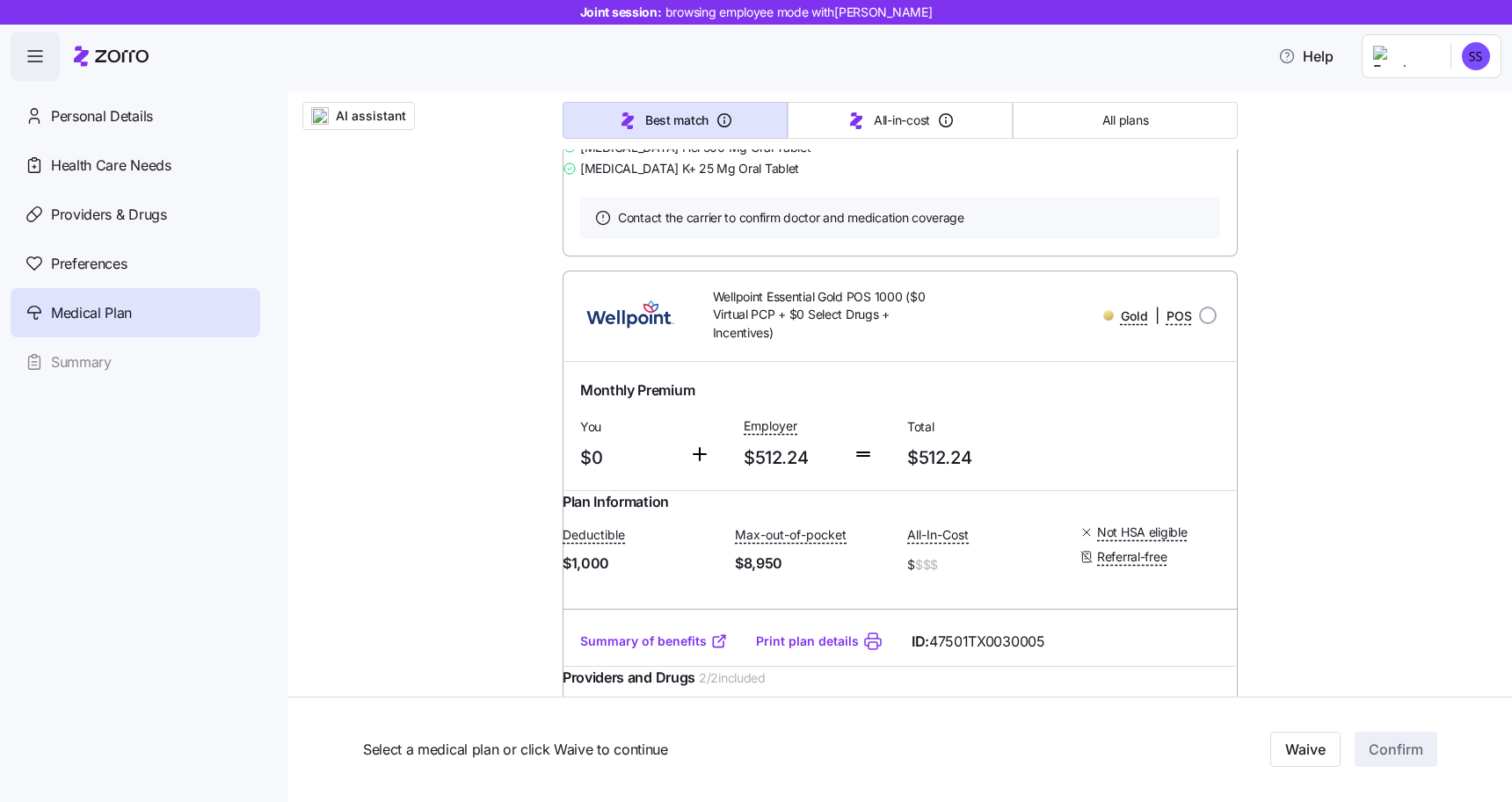
click at [661, 86] on link "Summary of benefits" at bounding box center [654, 77] width 148 height 18
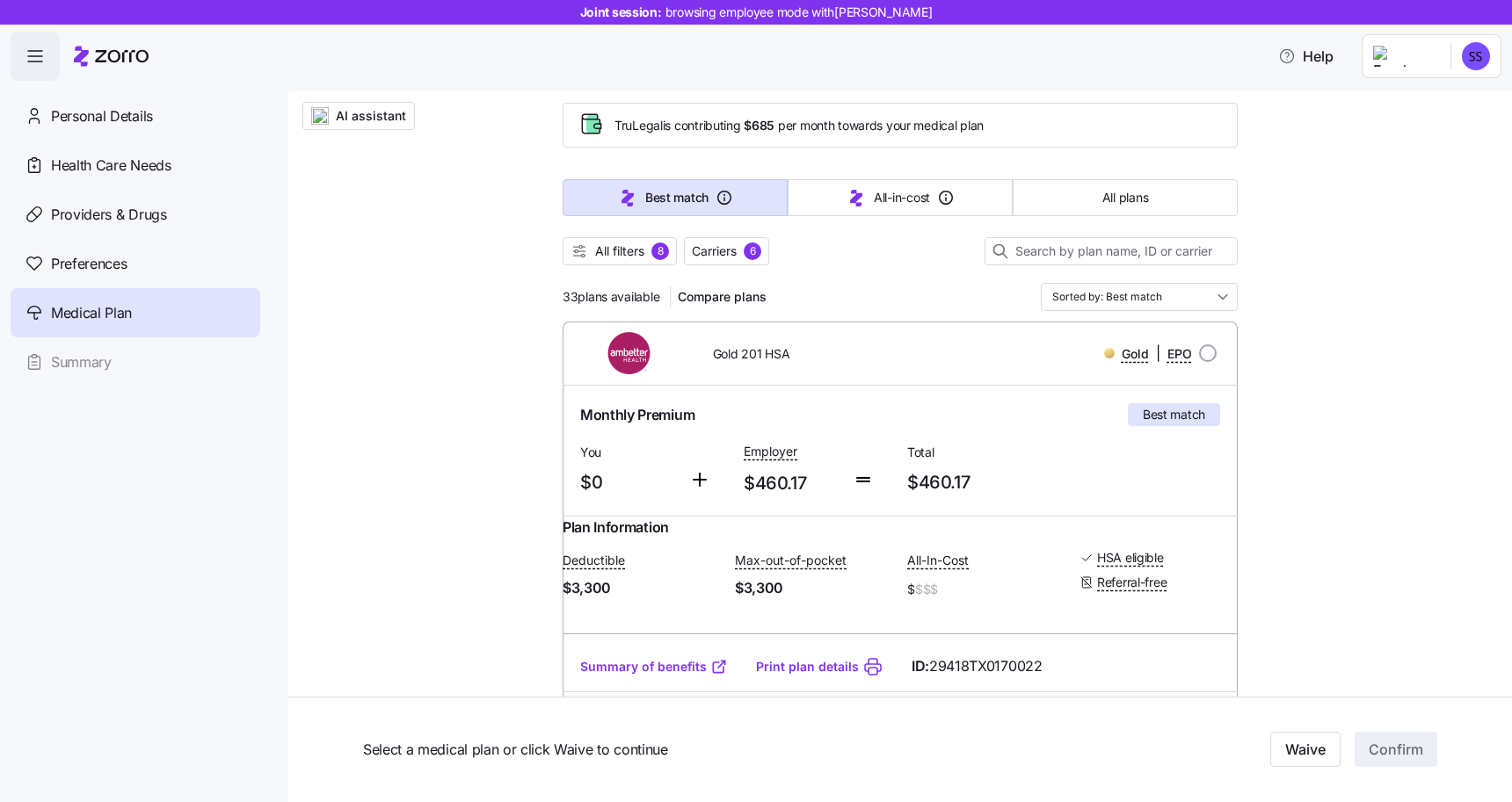
scroll to position [0, 0]
